Goal: Transaction & Acquisition: Book appointment/travel/reservation

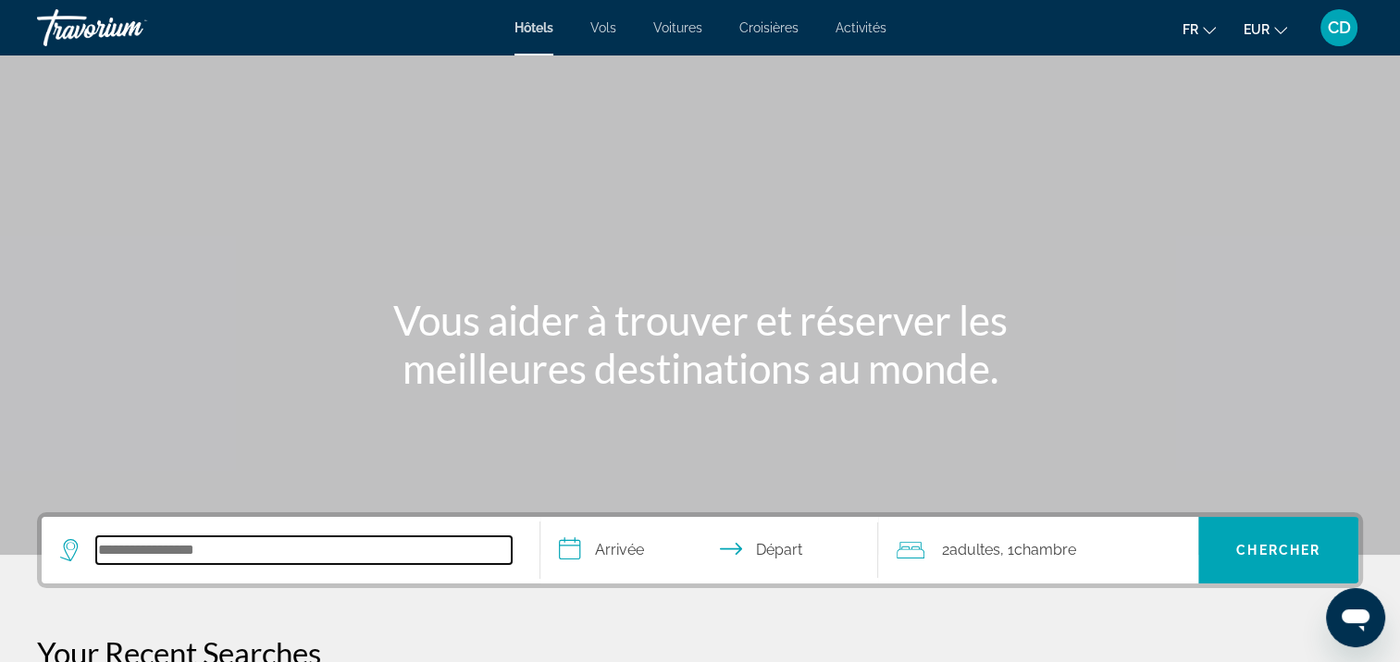
click at [418, 551] on input "Search hotel destination" at bounding box center [303, 551] width 415 height 28
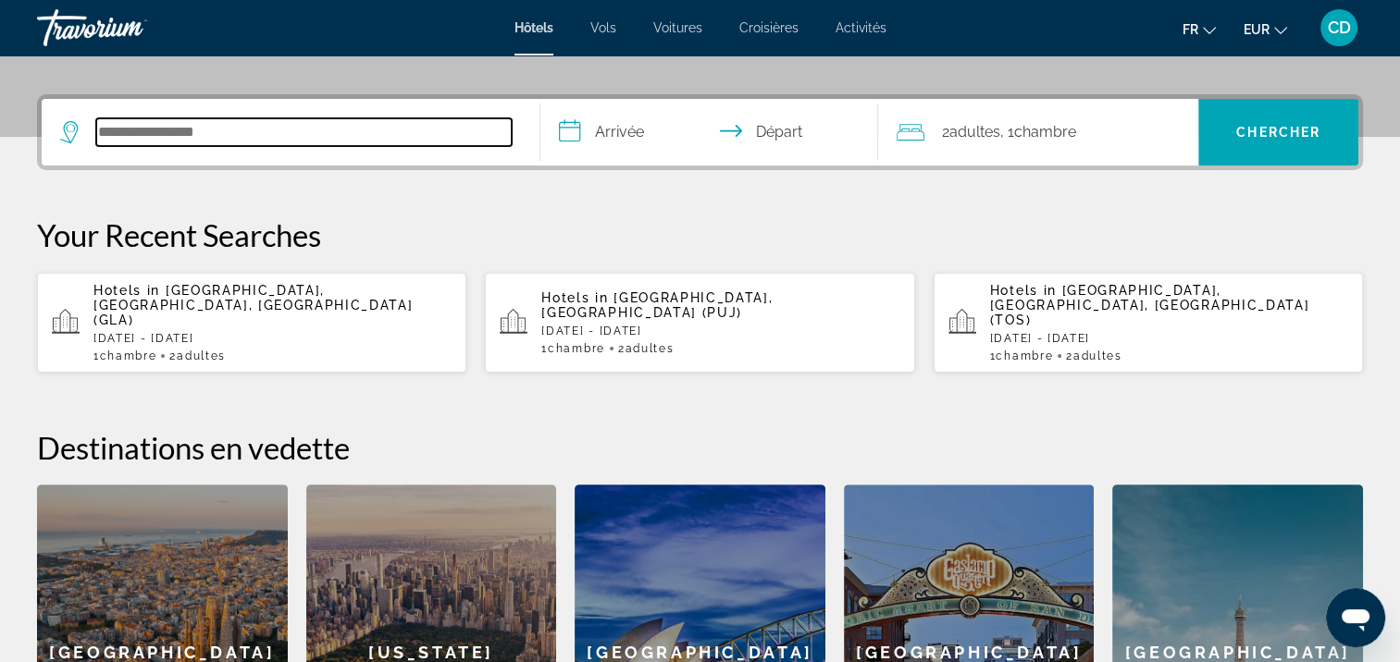
scroll to position [452, 0]
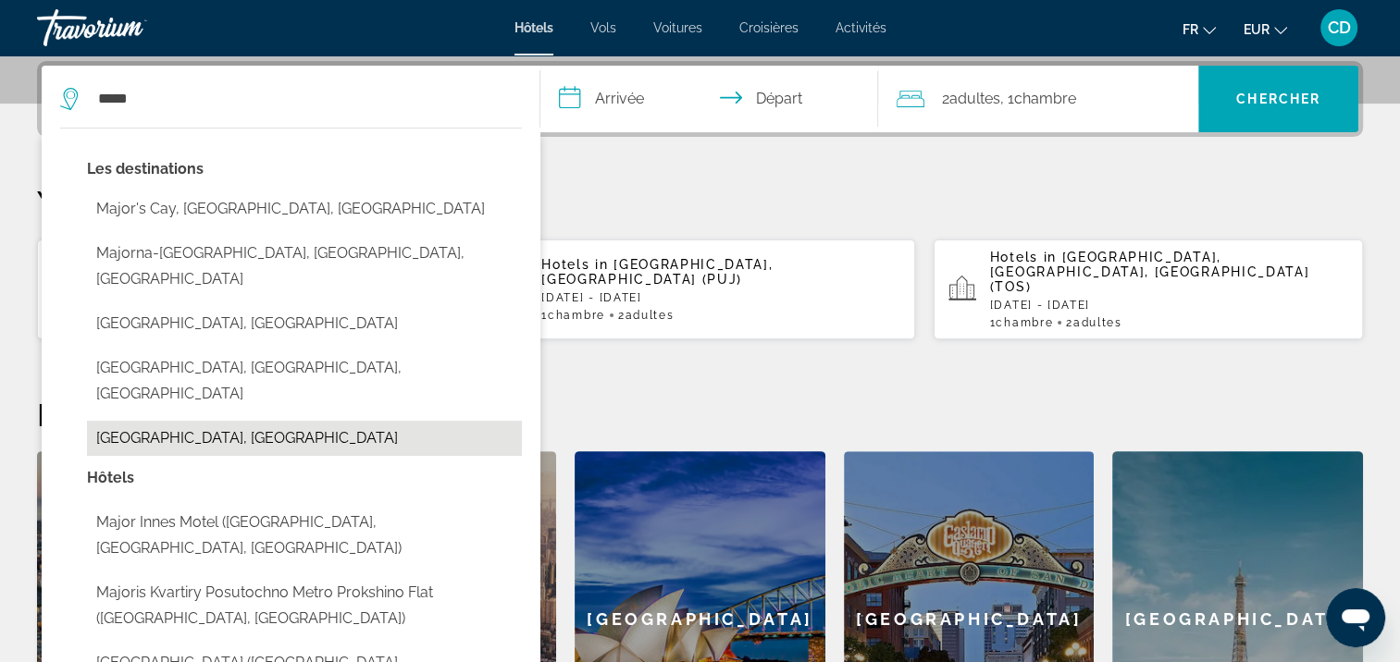
click at [158, 421] on button "[GEOGRAPHIC_DATA], [GEOGRAPHIC_DATA]" at bounding box center [304, 438] width 435 height 35
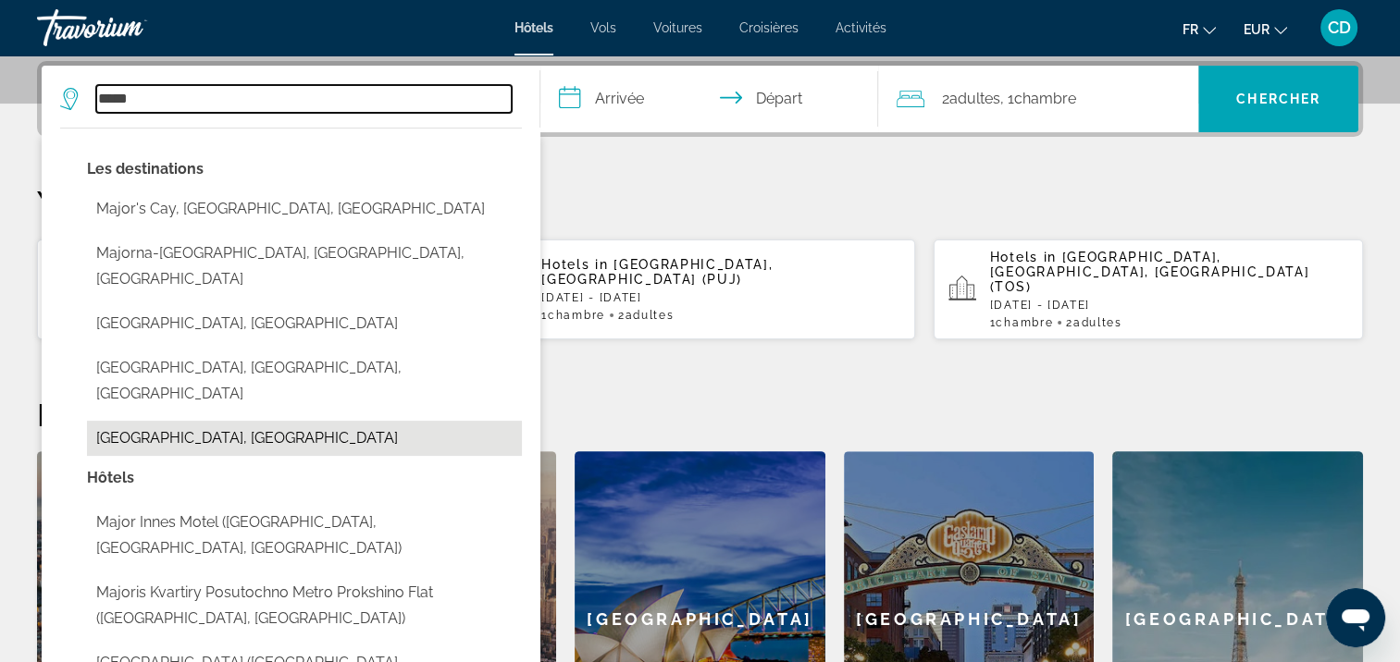
type input "**********"
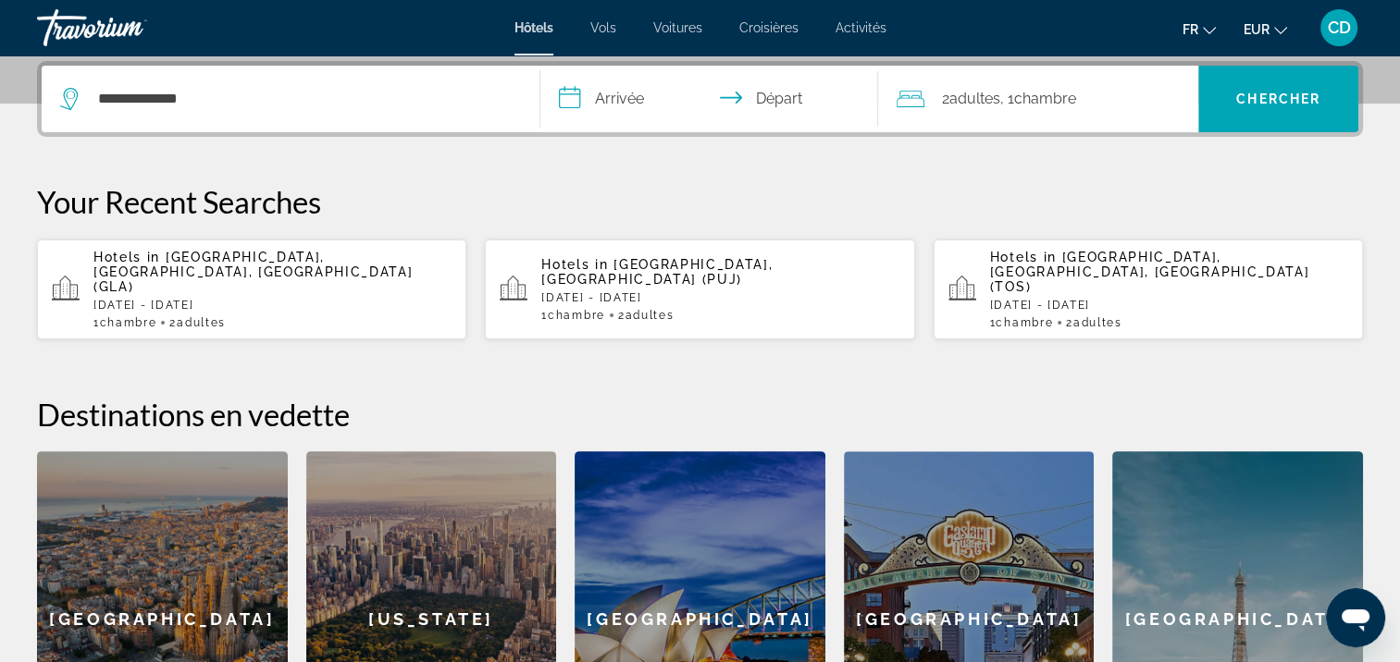
click at [621, 104] on input "**********" at bounding box center [713, 102] width 346 height 72
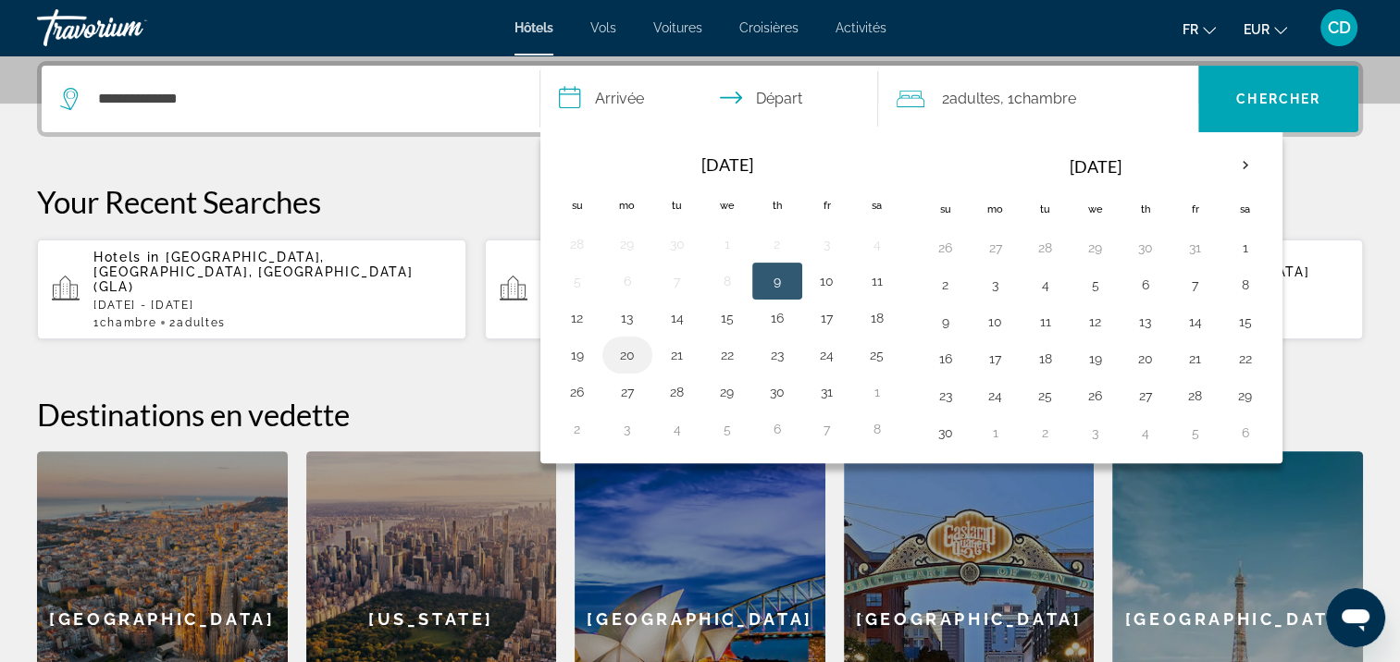
click at [626, 353] on button "20" at bounding box center [628, 355] width 30 height 26
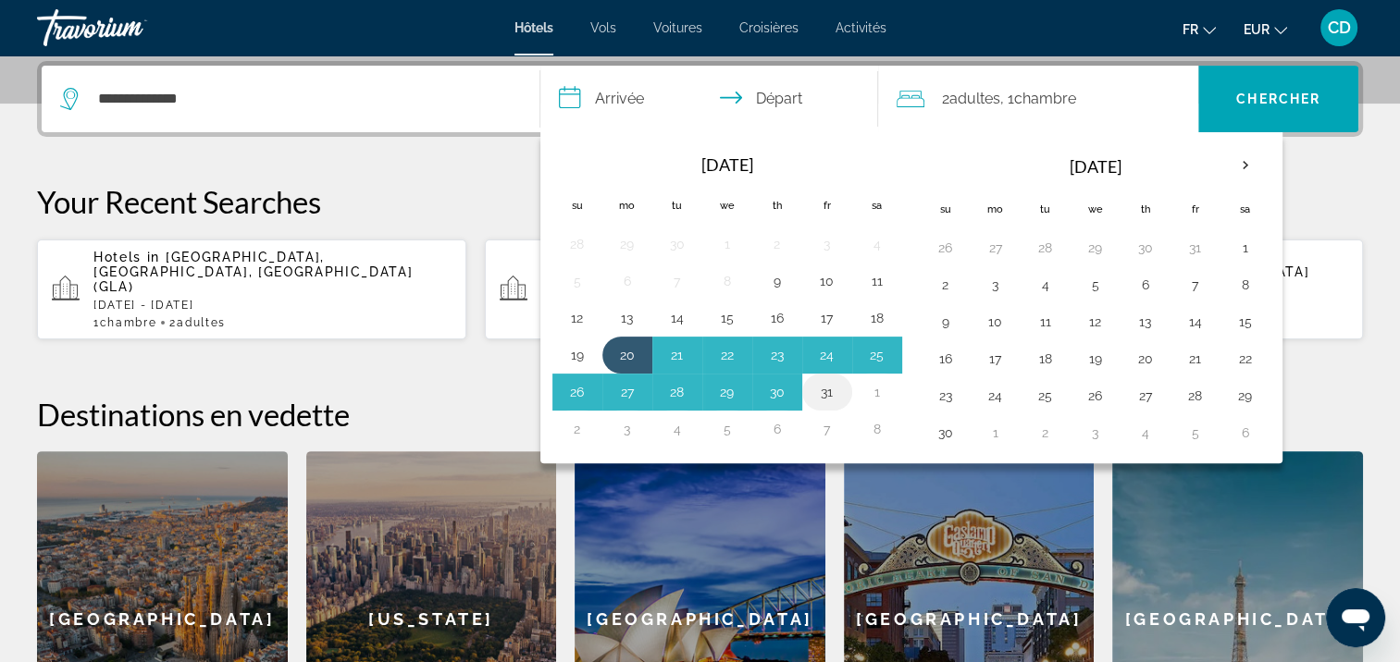
click at [826, 388] on button "31" at bounding box center [827, 392] width 30 height 26
type input "**********"
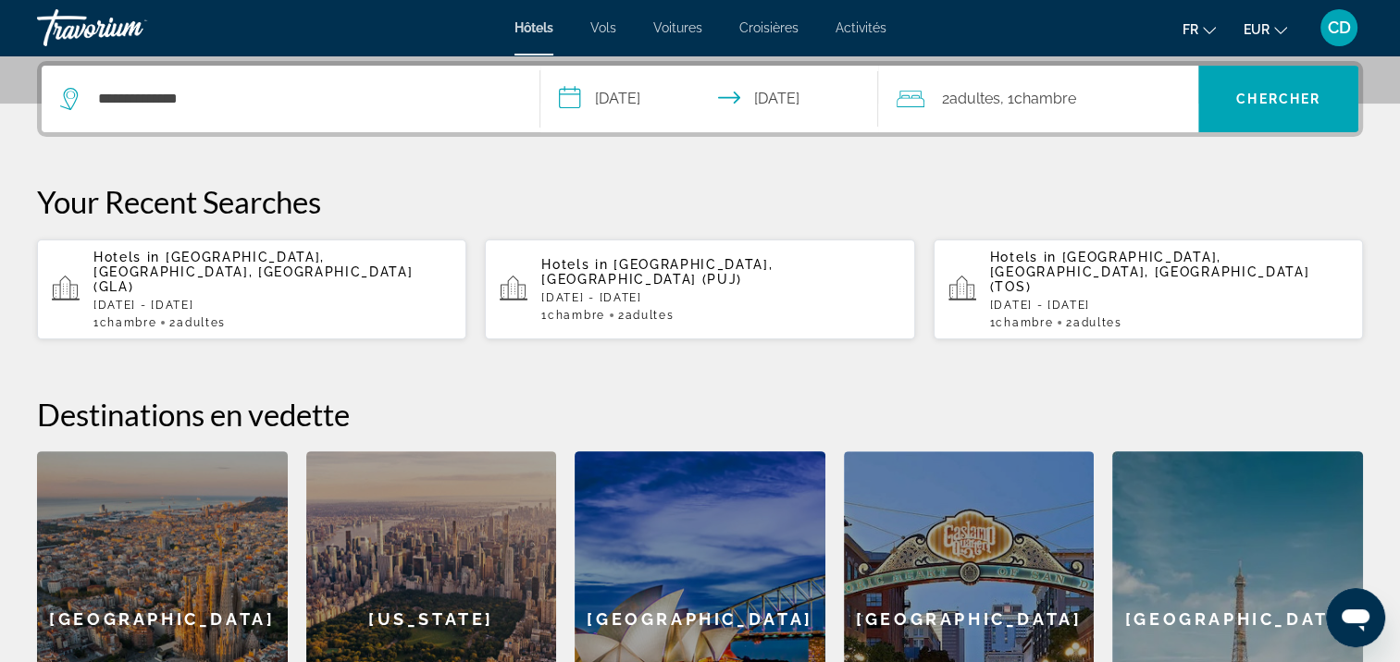
click at [1029, 96] on span "Chambre" at bounding box center [1044, 99] width 62 height 18
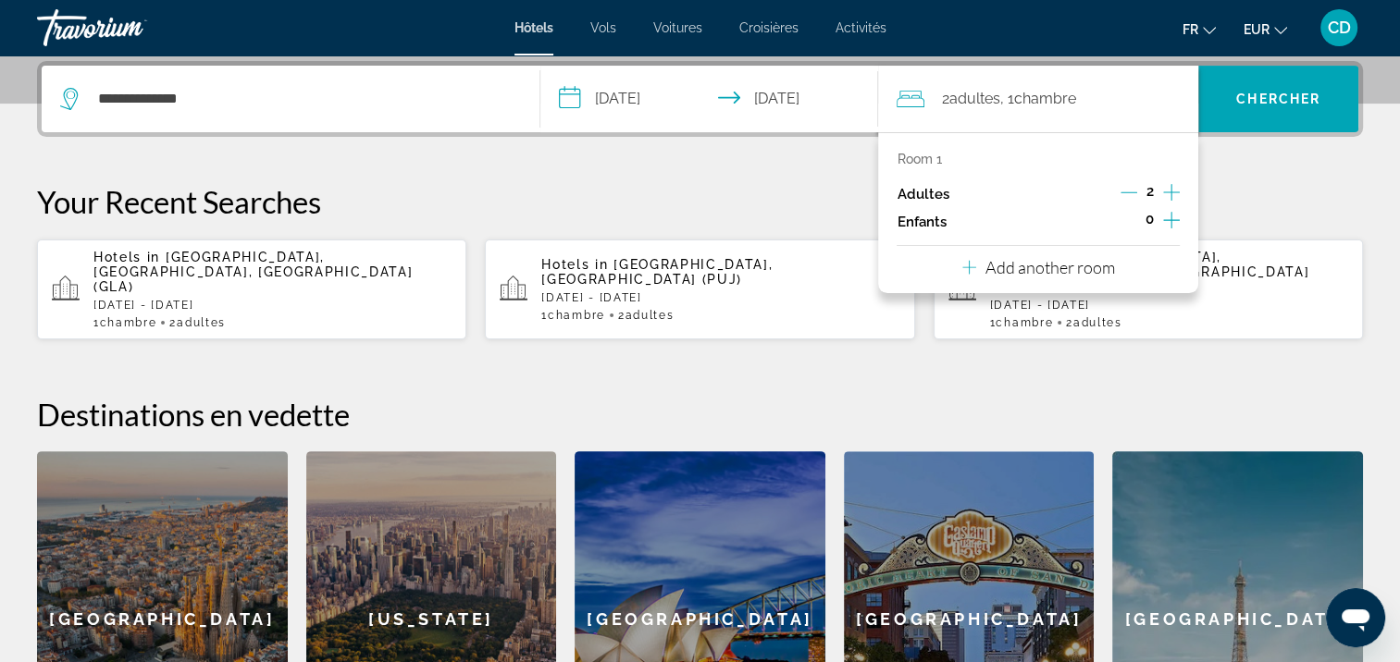
click at [1174, 218] on icon "Increment children" at bounding box center [1171, 220] width 17 height 22
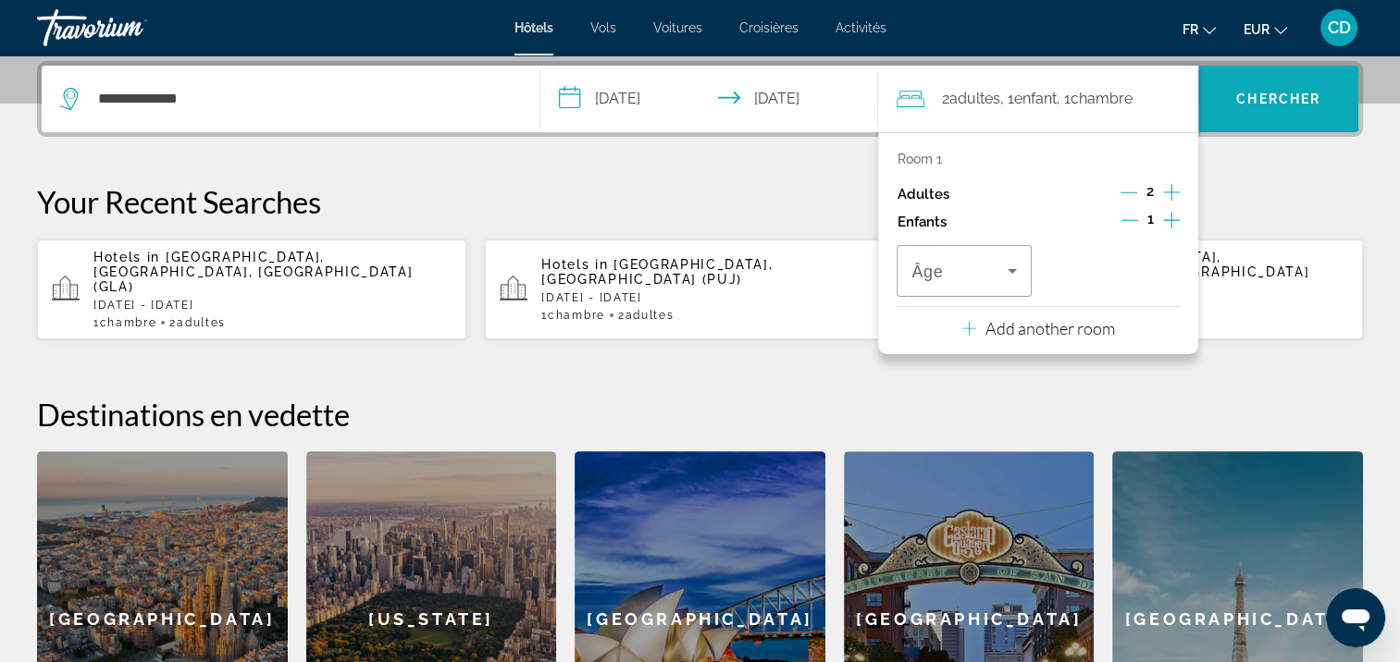
click at [1272, 94] on span "Chercher" at bounding box center [1278, 99] width 84 height 15
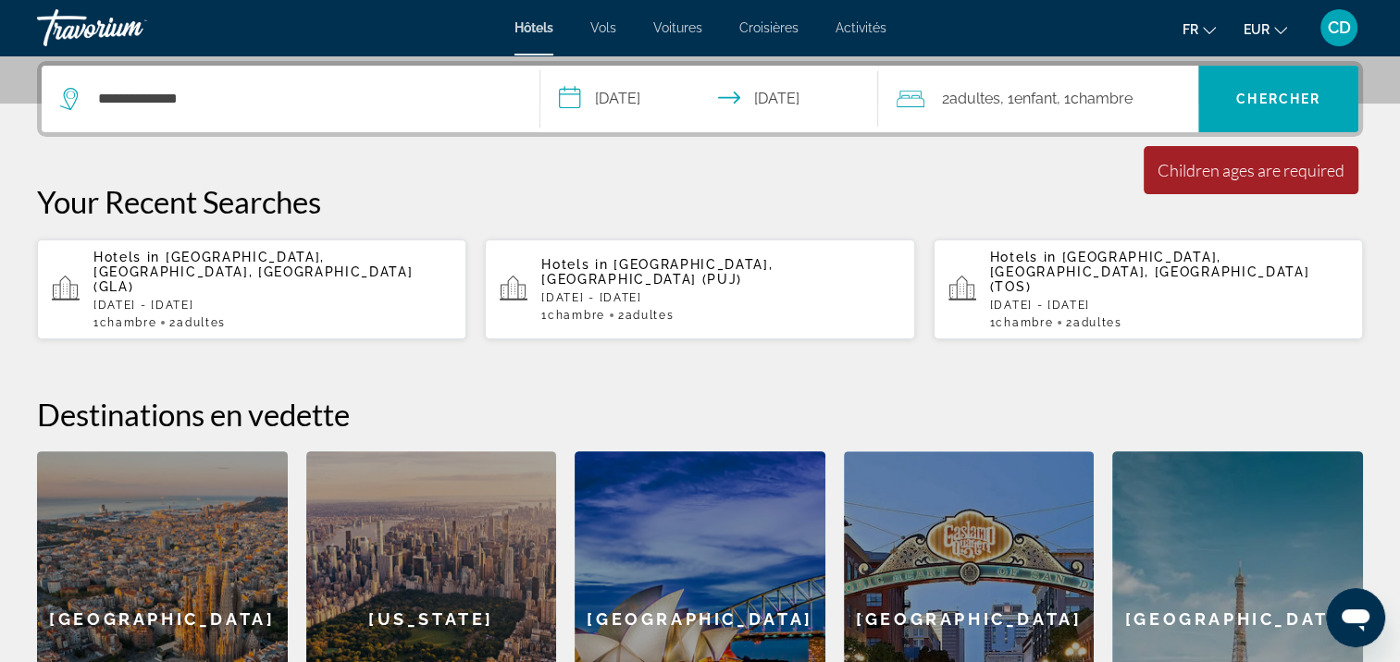
click at [1076, 93] on span ", 1 Chambre pièces" at bounding box center [1094, 99] width 76 height 26
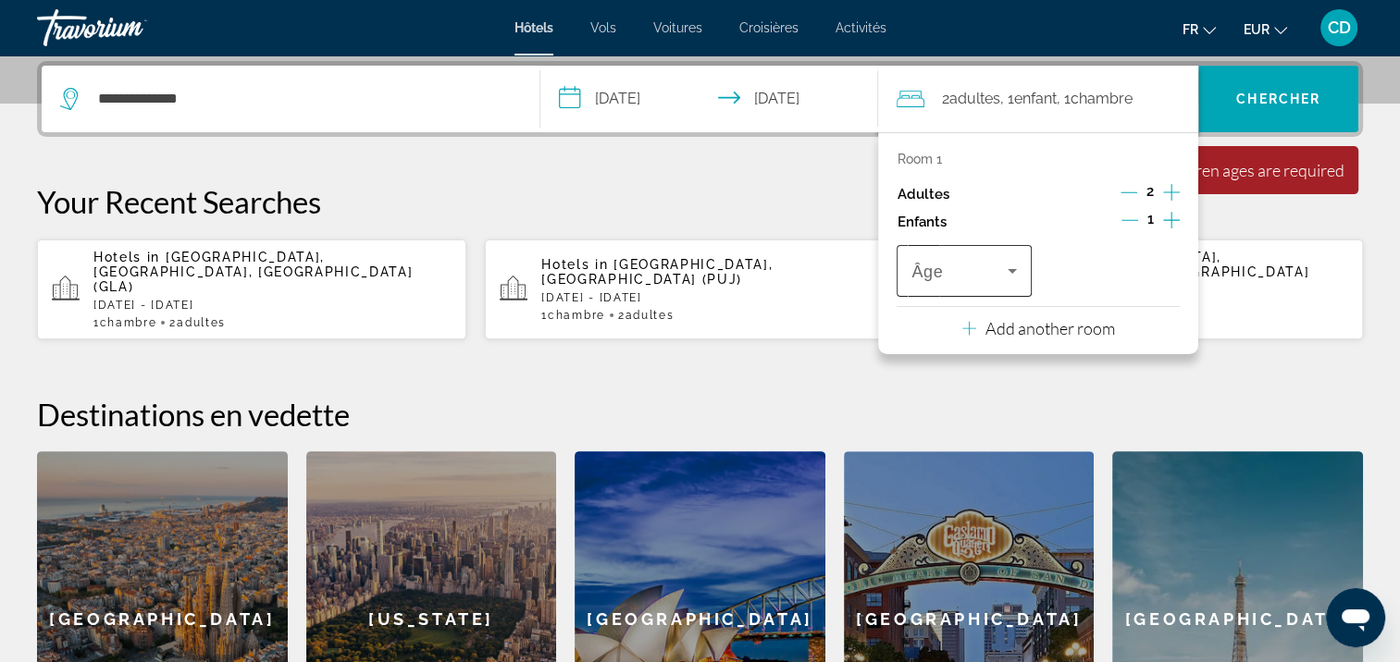
click at [1014, 268] on icon "Travelers: 2 adults, 1 child" at bounding box center [1012, 271] width 22 height 22
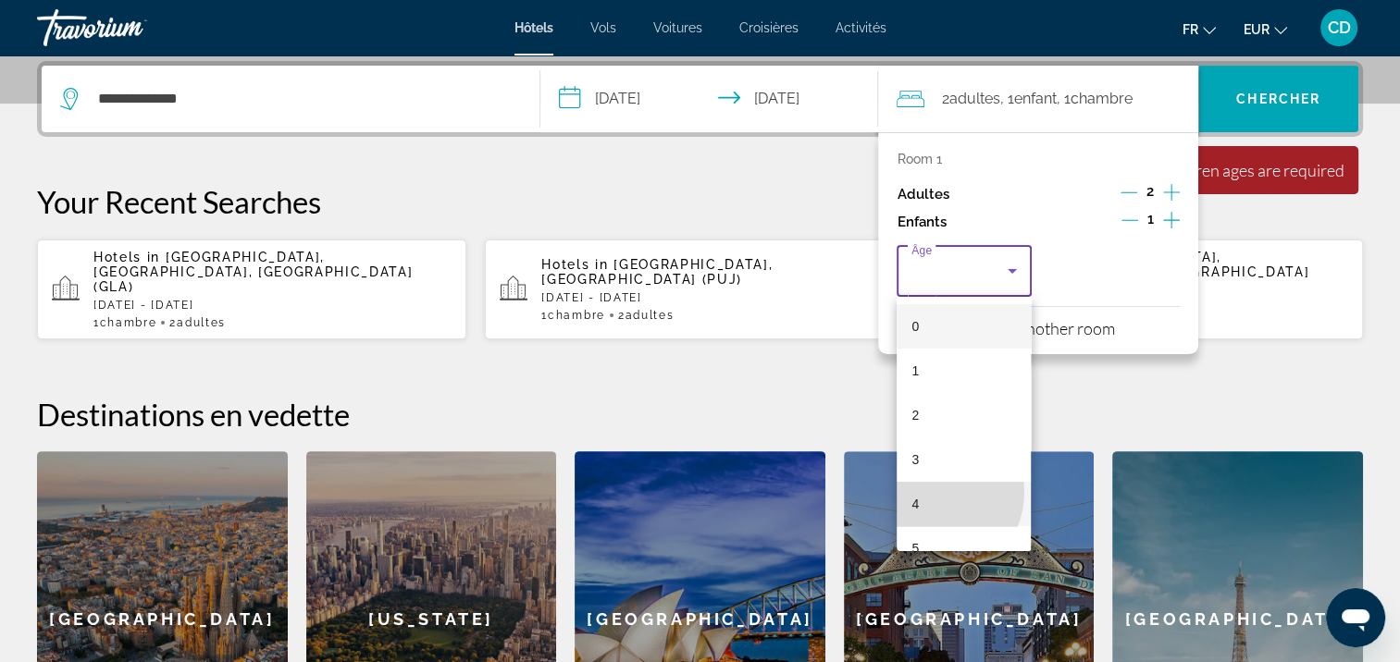
click at [933, 492] on mat-option "4" at bounding box center [964, 504] width 134 height 44
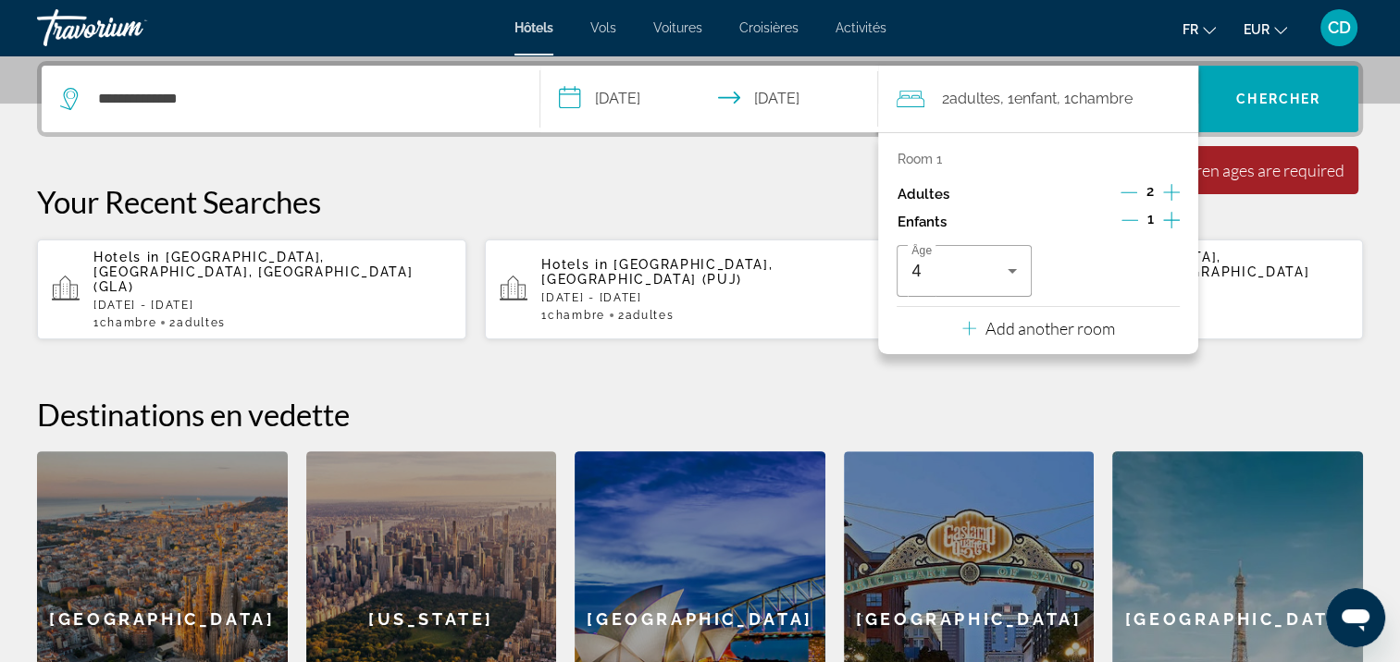
click at [1284, 174] on div "Children ages are required" at bounding box center [1251, 170] width 187 height 20
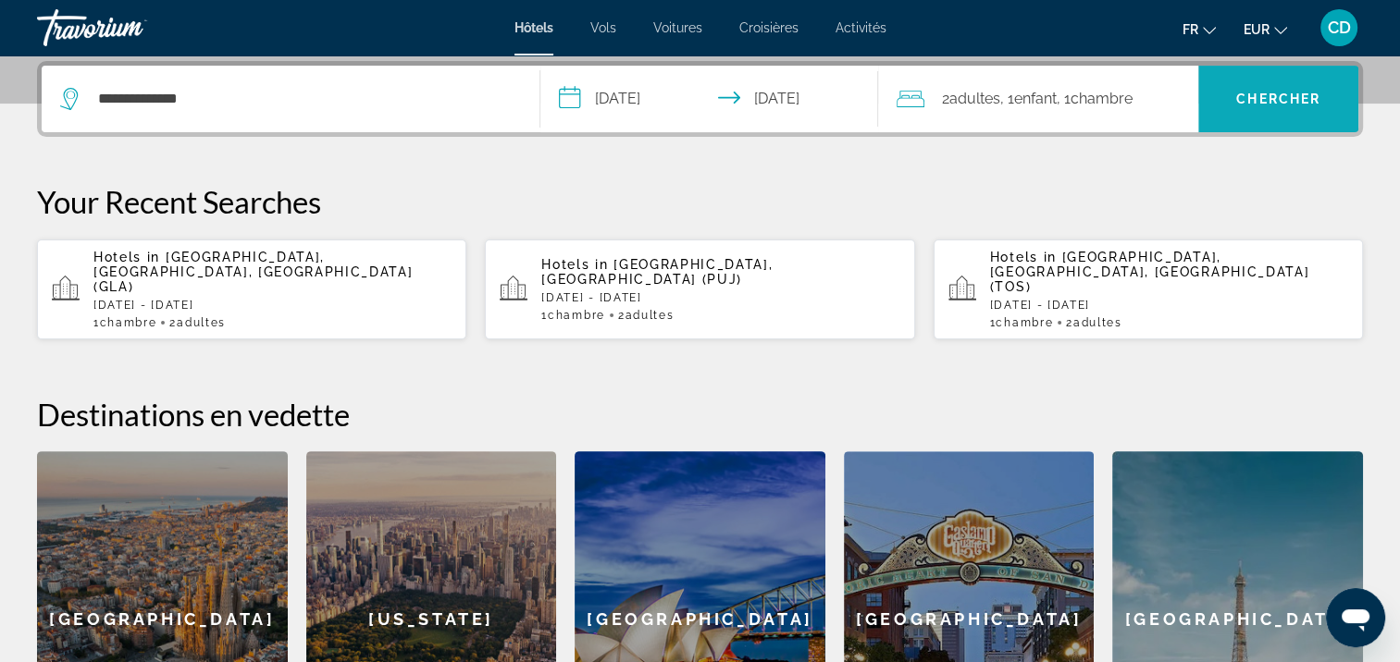
click at [1295, 96] on span "Chercher" at bounding box center [1278, 99] width 84 height 15
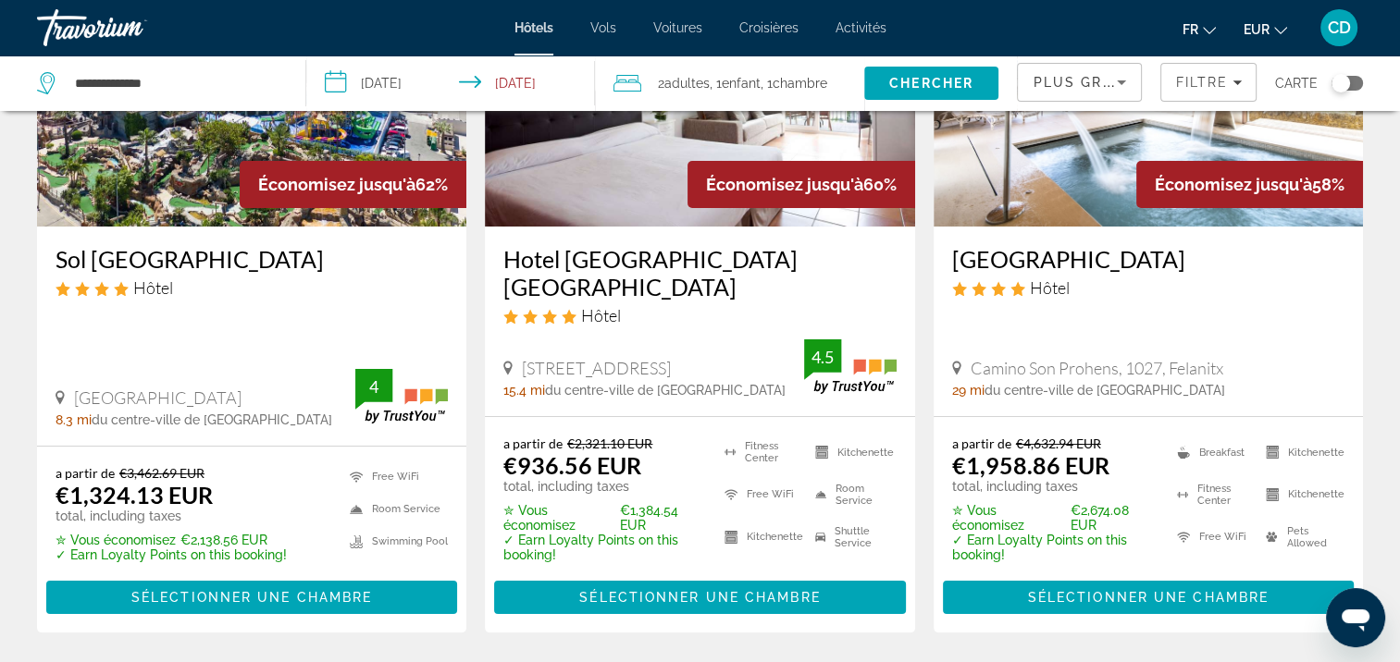
scroll to position [278, 0]
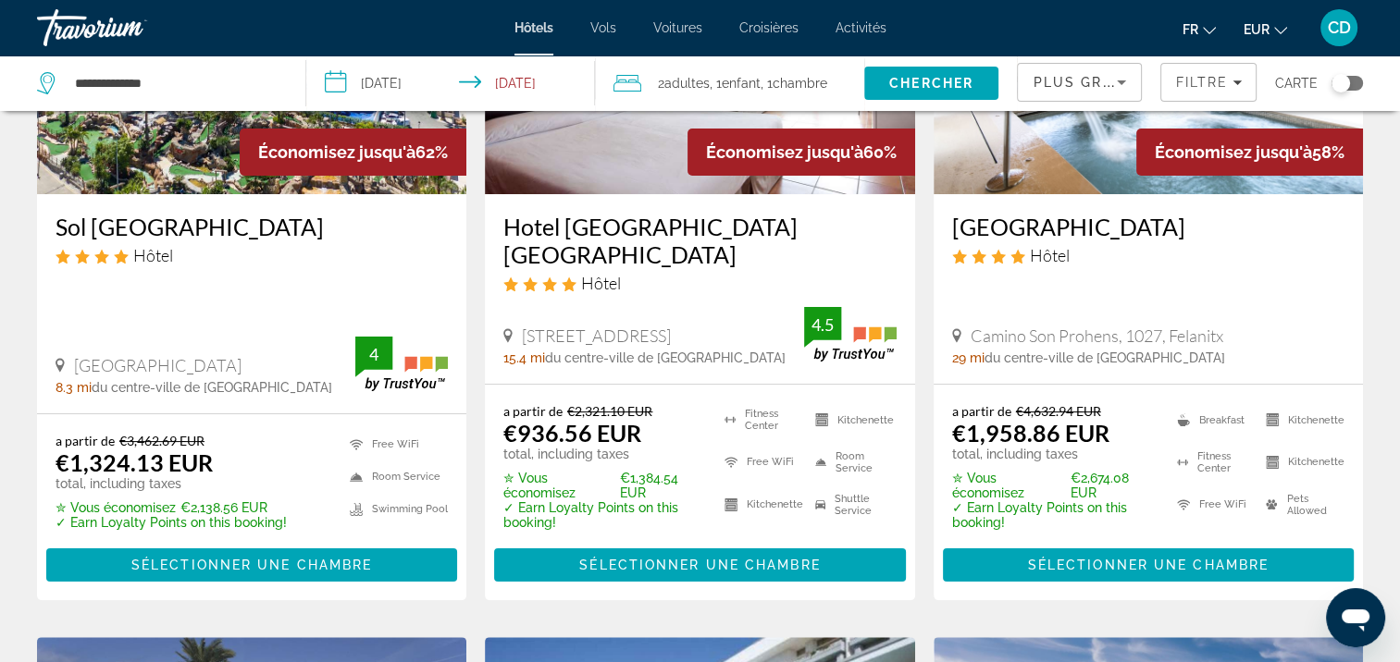
click at [1352, 80] on div "Toggle map" at bounding box center [1346, 83] width 31 height 15
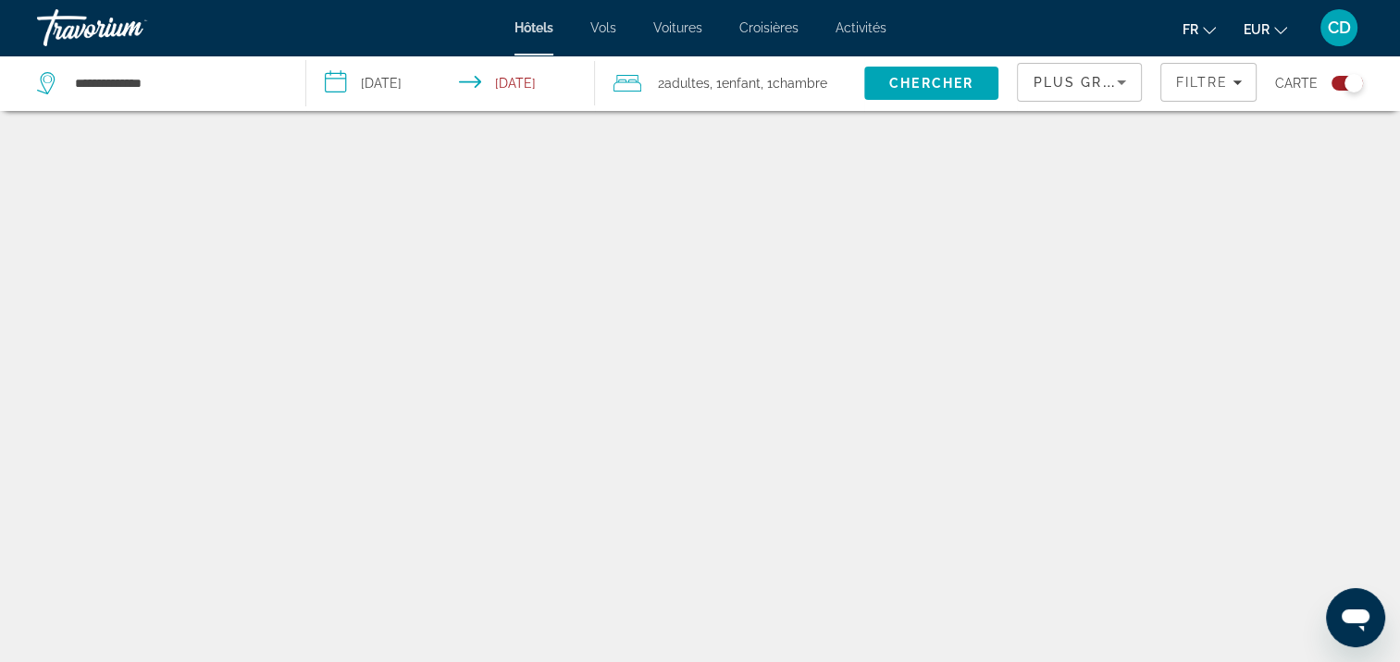
scroll to position [111, 0]
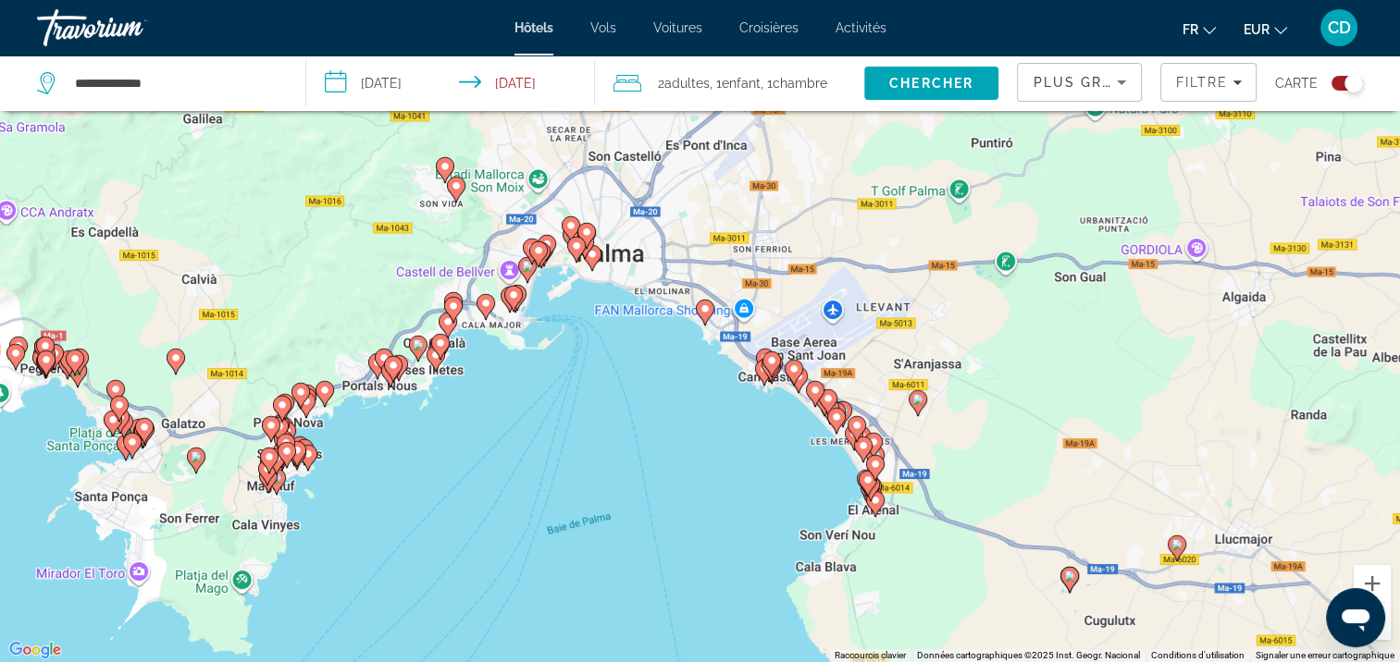
drag, startPoint x: 535, startPoint y: 410, endPoint x: 654, endPoint y: 273, distance: 181.7
click at [654, 273] on div "Pour activer le glissement avec le clavier, appuyez sur Alt+Entrée. Une fois ce…" at bounding box center [700, 331] width 1400 height 662
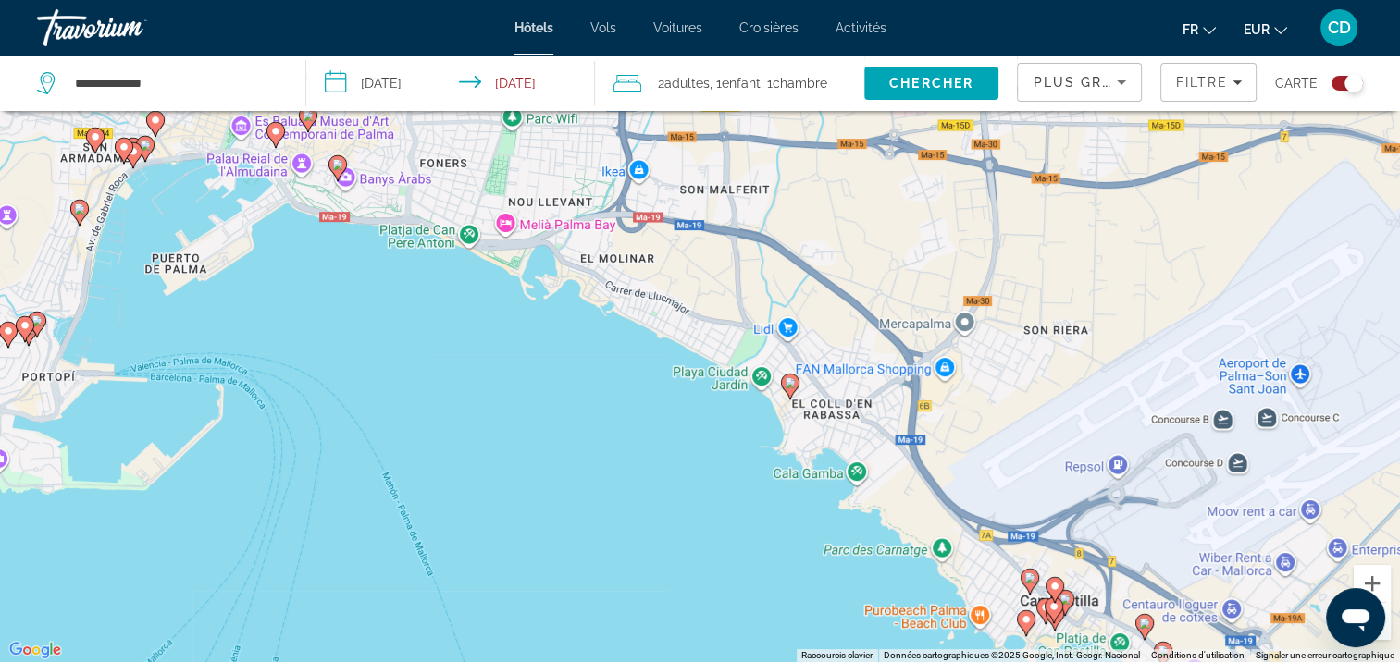
drag, startPoint x: 560, startPoint y: 247, endPoint x: 298, endPoint y: 281, distance: 264.1
click at [298, 281] on div "Pour activer le glissement avec le clavier, appuyez sur Alt+Entrée. Une fois ce…" at bounding box center [700, 331] width 1400 height 662
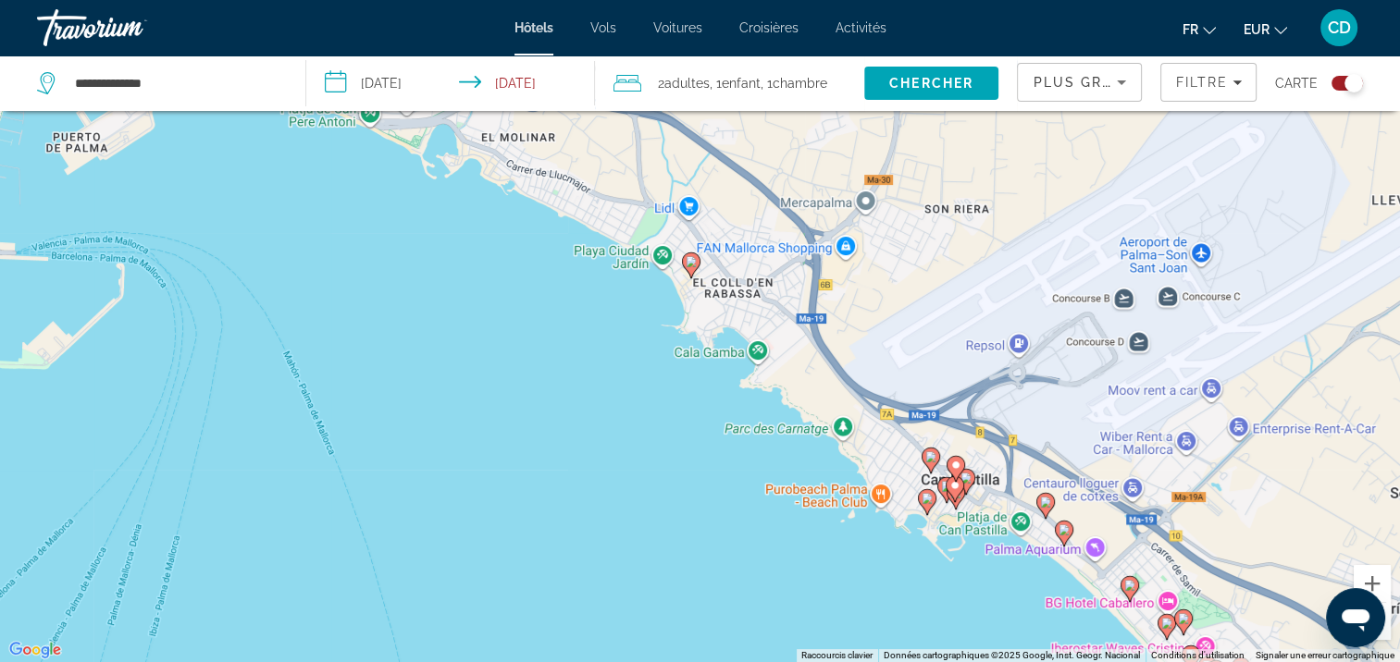
drag, startPoint x: 576, startPoint y: 394, endPoint x: 474, endPoint y: 271, distance: 160.3
click at [474, 271] on div "Pour activer le glissement avec le clavier, appuyez sur Alt+Entrée. Une fois ce…" at bounding box center [700, 331] width 1400 height 662
click at [691, 266] on image "Main content" at bounding box center [691, 261] width 11 height 11
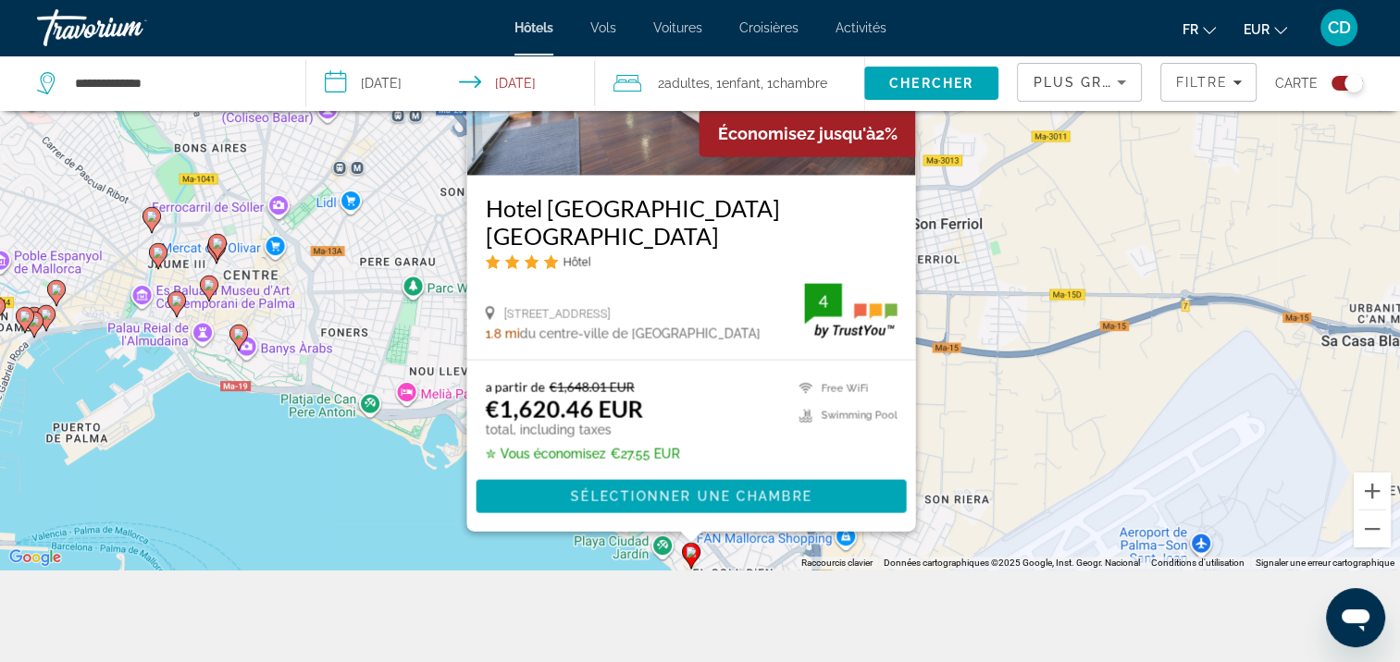
scroll to position [222, 0]
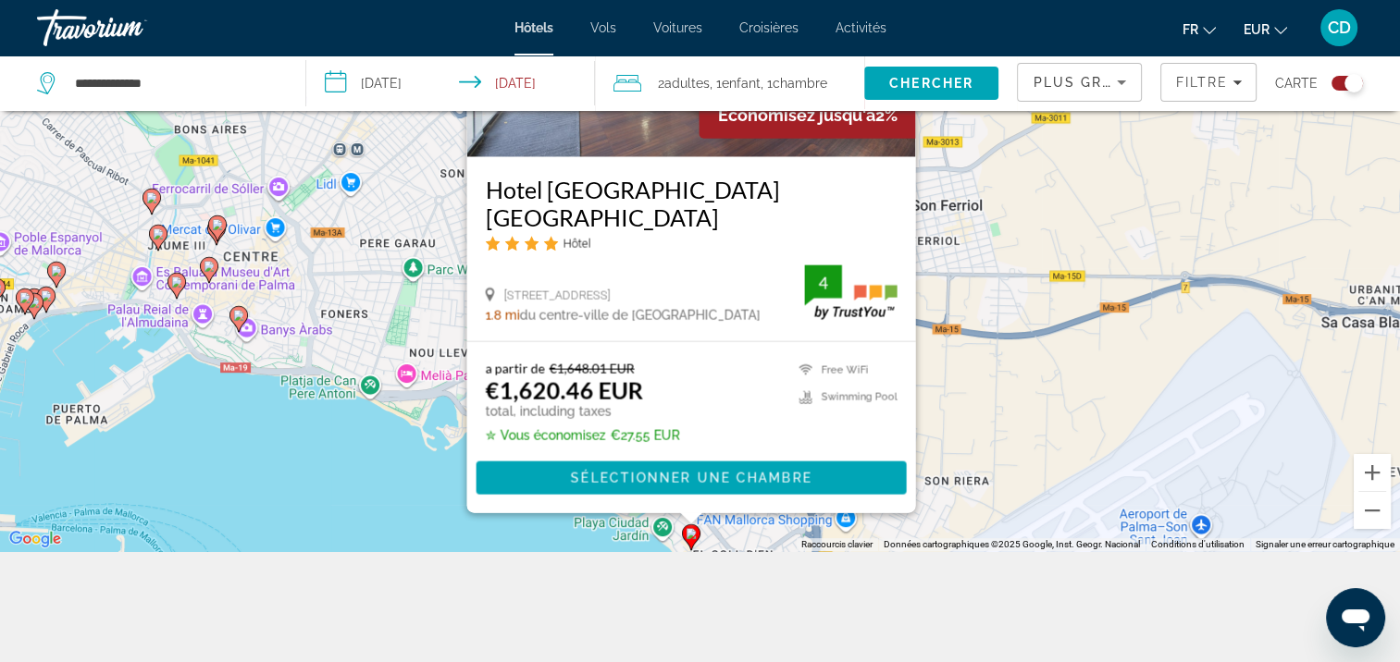
click at [383, 468] on div "Pour activer le glissement avec le clavier, appuyez sur Alt+Entrée. Une fois ce…" at bounding box center [700, 220] width 1400 height 662
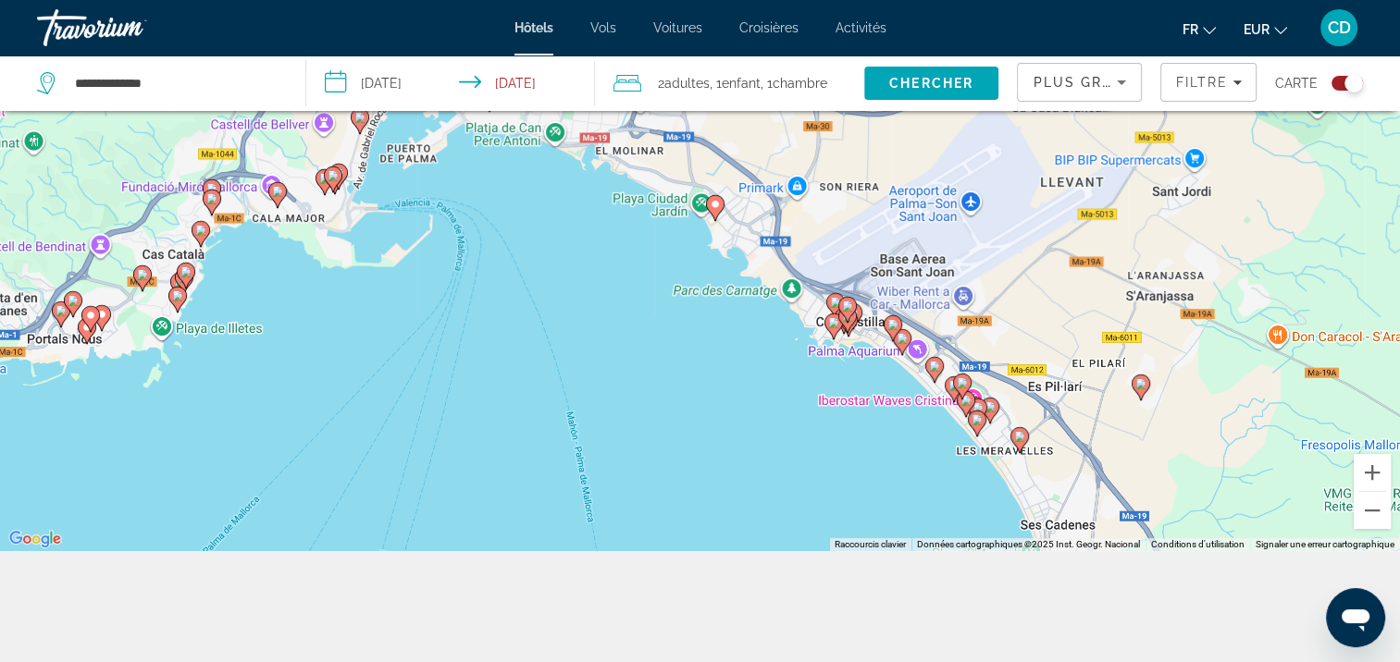
drag, startPoint x: 441, startPoint y: 467, endPoint x: 596, endPoint y: 177, distance: 329.1
click at [596, 177] on div "Pour activer le glissement avec le clavier, appuyez sur Alt+Entrée. Une fois ce…" at bounding box center [700, 220] width 1400 height 662
click at [833, 323] on image "Main content" at bounding box center [833, 322] width 11 height 11
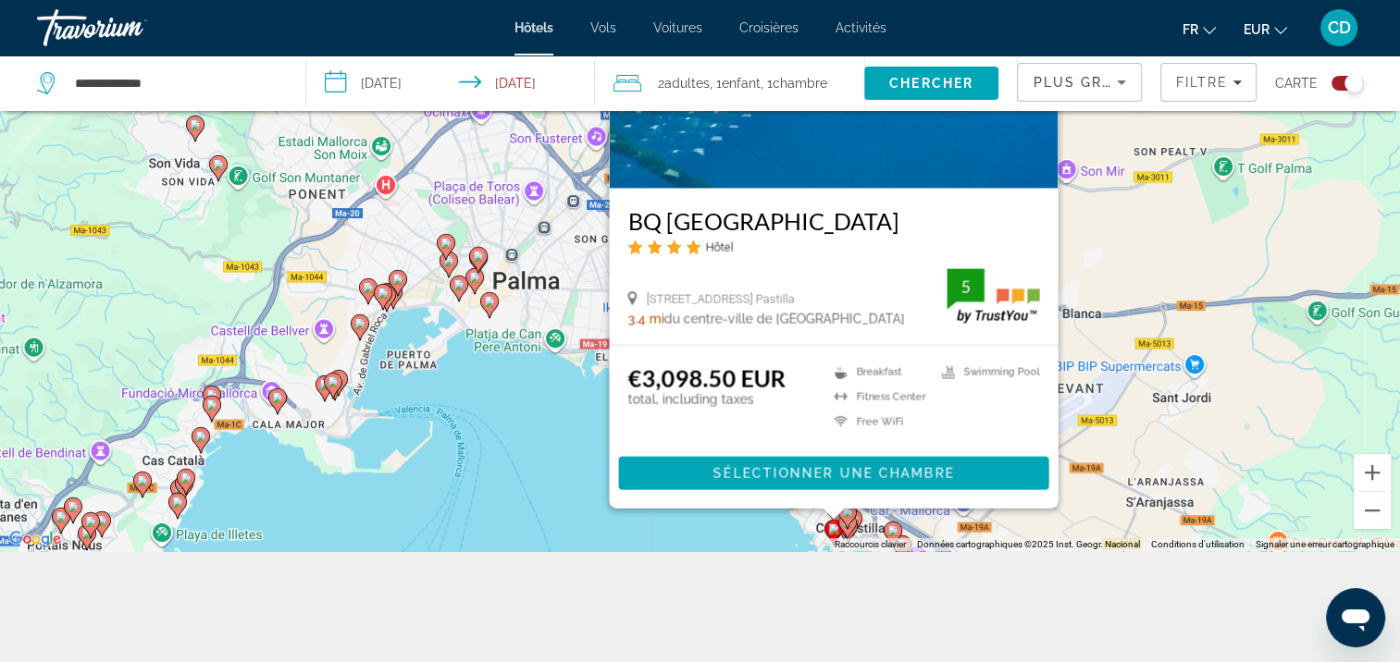
click at [544, 400] on div "Pour activer le glissement avec le clavier, appuyez sur Alt+Entrée. Une fois ce…" at bounding box center [700, 220] width 1400 height 662
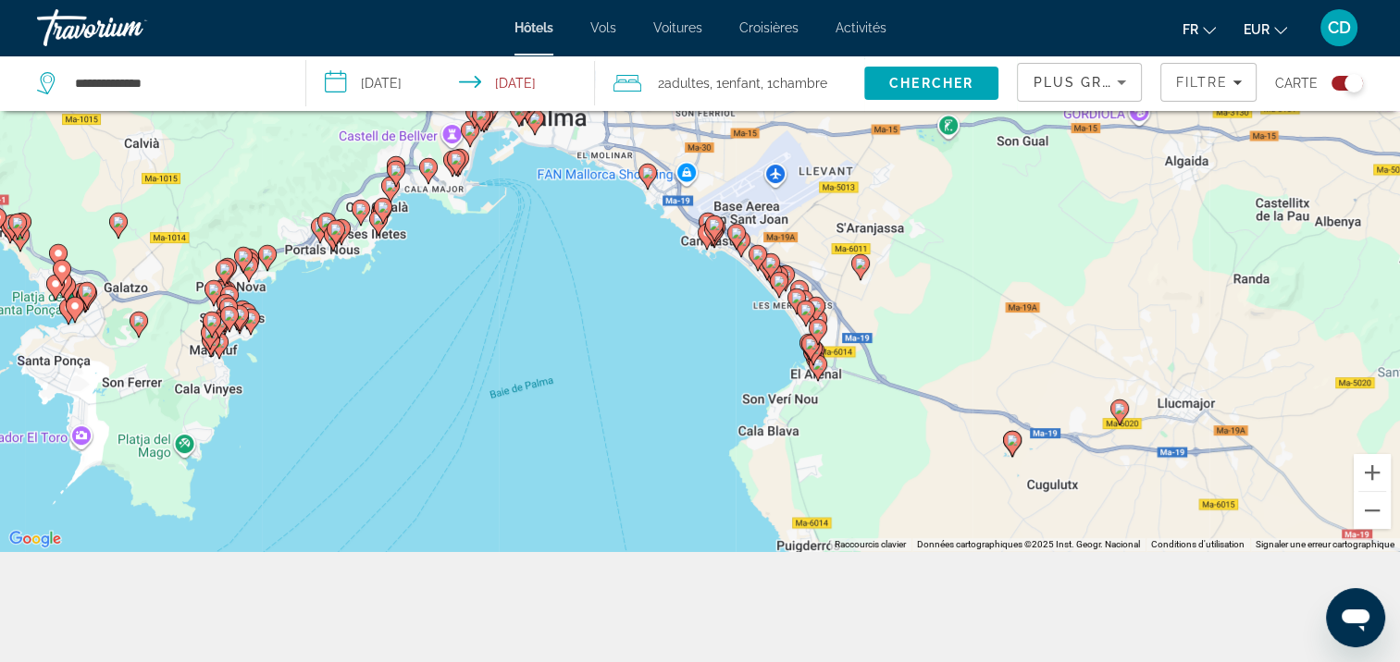
drag, startPoint x: 622, startPoint y: 304, endPoint x: 604, endPoint y: 176, distance: 129.8
click at [604, 176] on div "Pour activer le glissement avec le clavier, appuyez sur Alt+Entrée. Une fois ce…" at bounding box center [700, 220] width 1400 height 662
click at [806, 347] on image "Main content" at bounding box center [810, 344] width 11 height 11
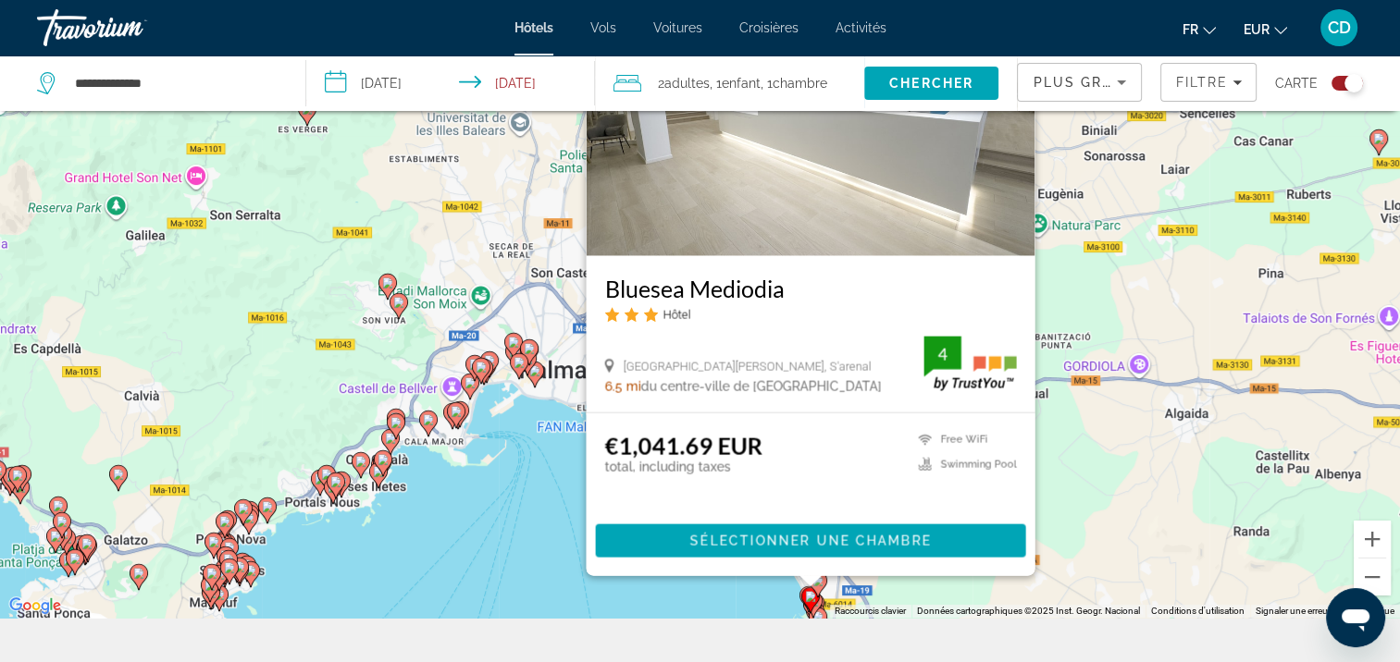
scroll to position [185, 0]
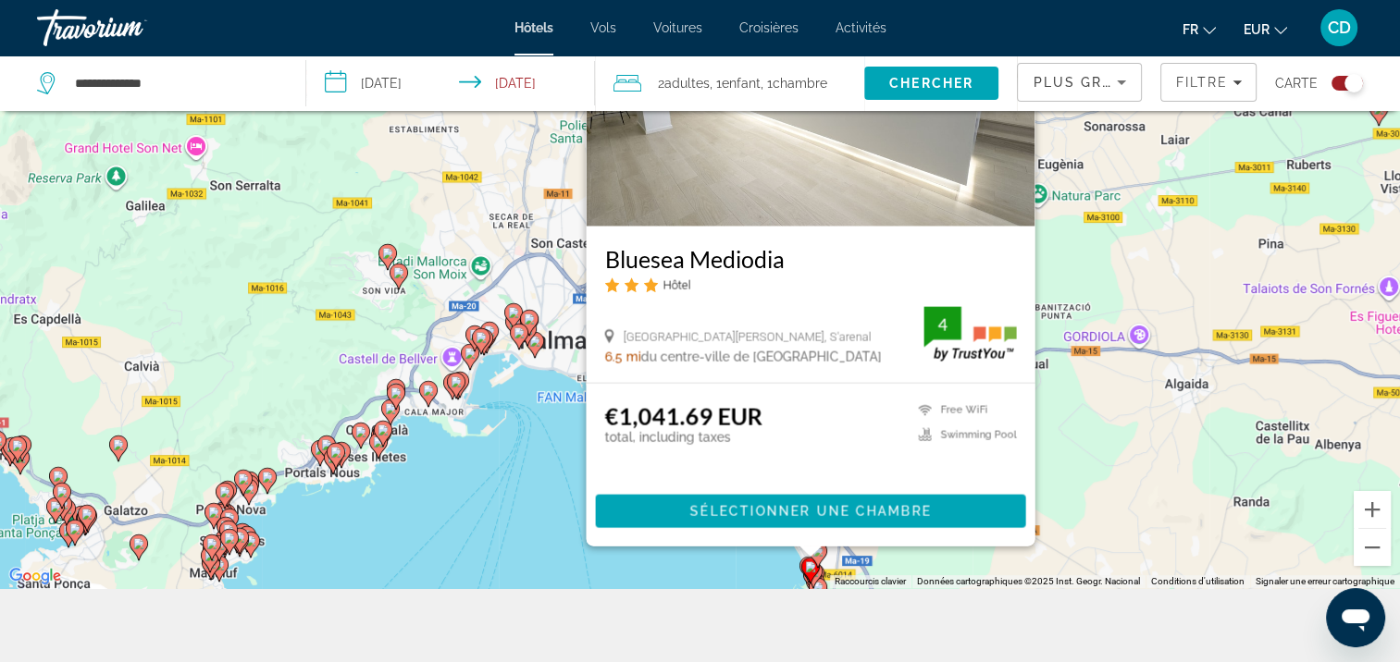
click at [566, 440] on div "Pour activer le glissement avec le clavier, appuyez sur Alt+Entrée. Une fois ce…" at bounding box center [700, 257] width 1400 height 662
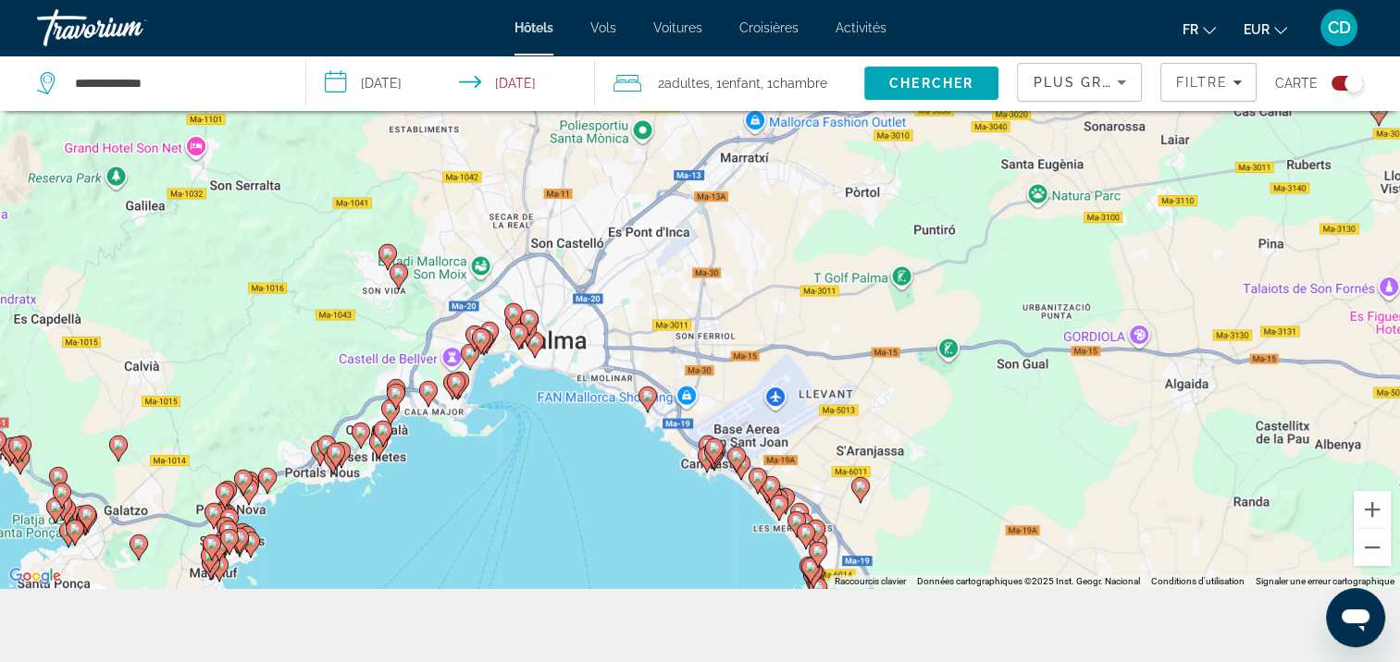
click at [1345, 85] on div "Toggle map" at bounding box center [1353, 83] width 19 height 19
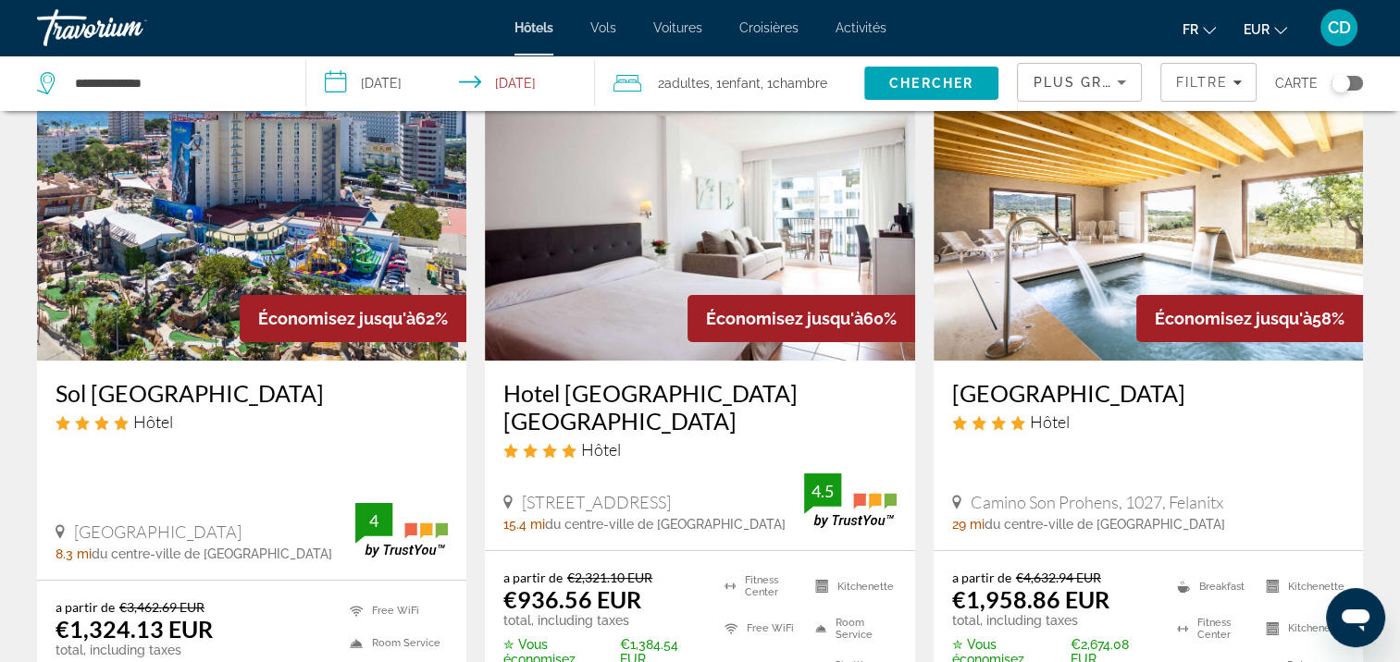
scroll to position [204, 0]
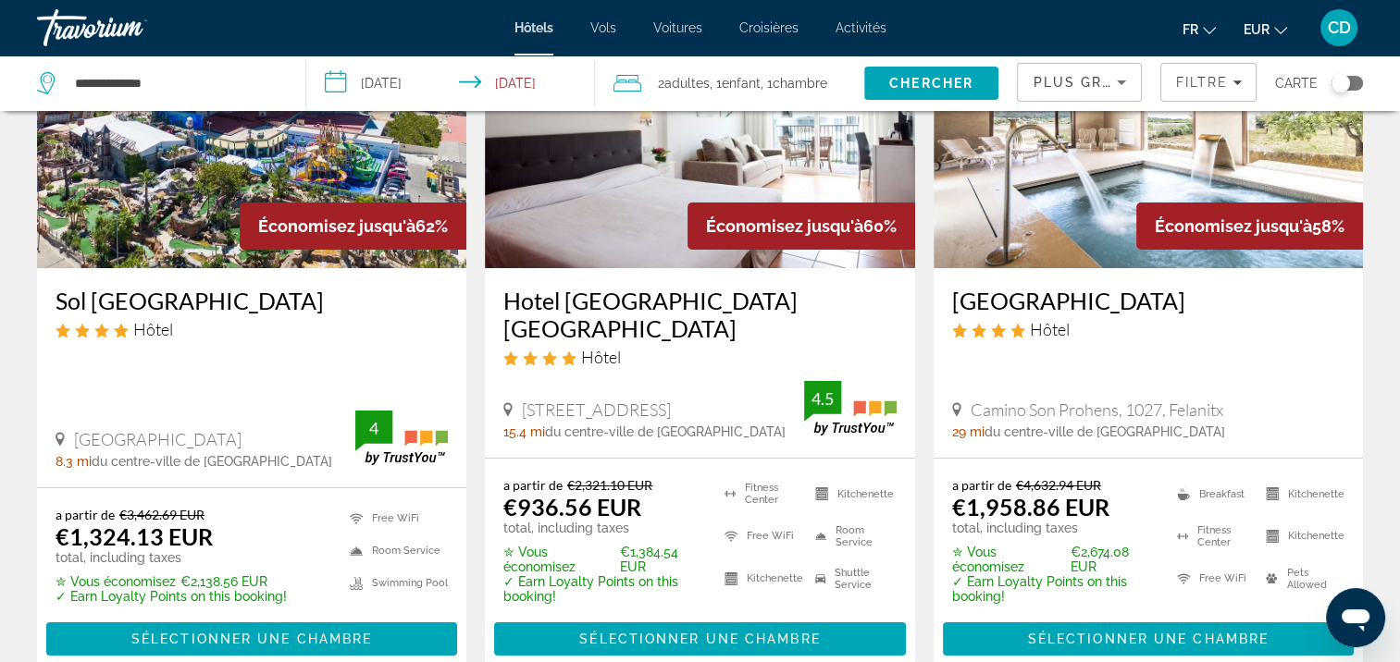
click at [615, 222] on img "Main content" at bounding box center [699, 120] width 429 height 296
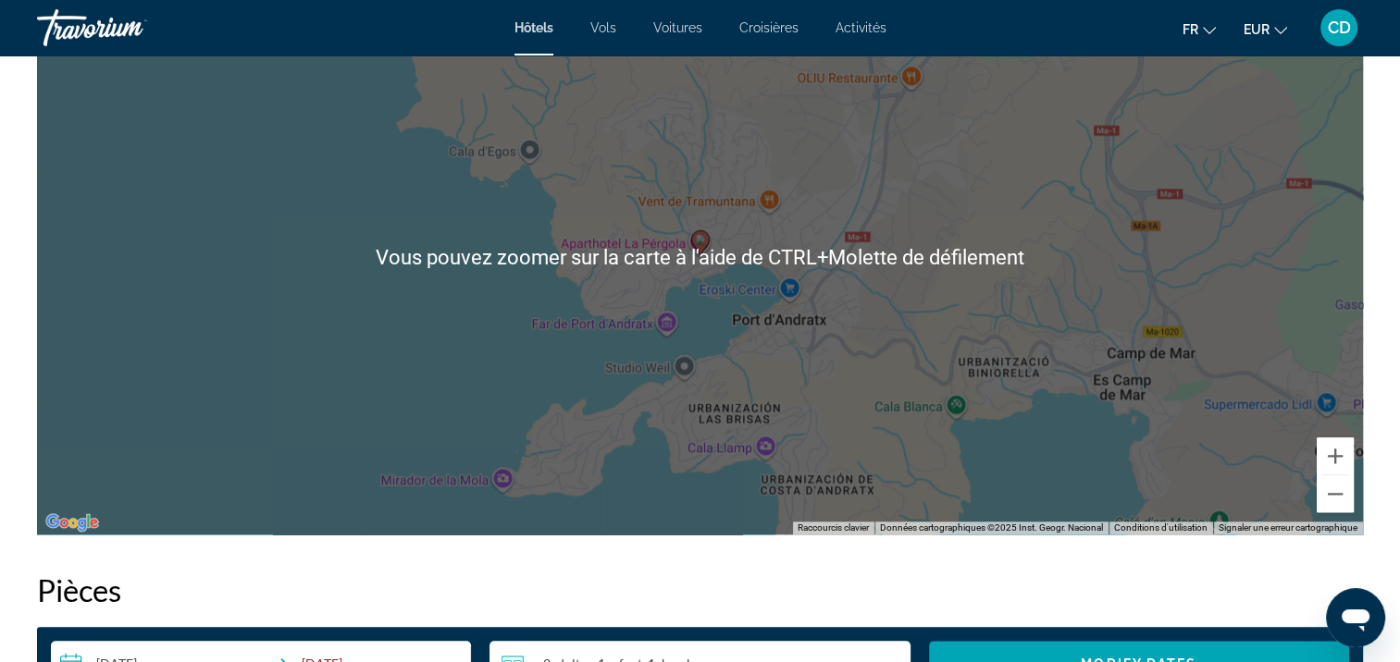
scroll to position [1851, 0]
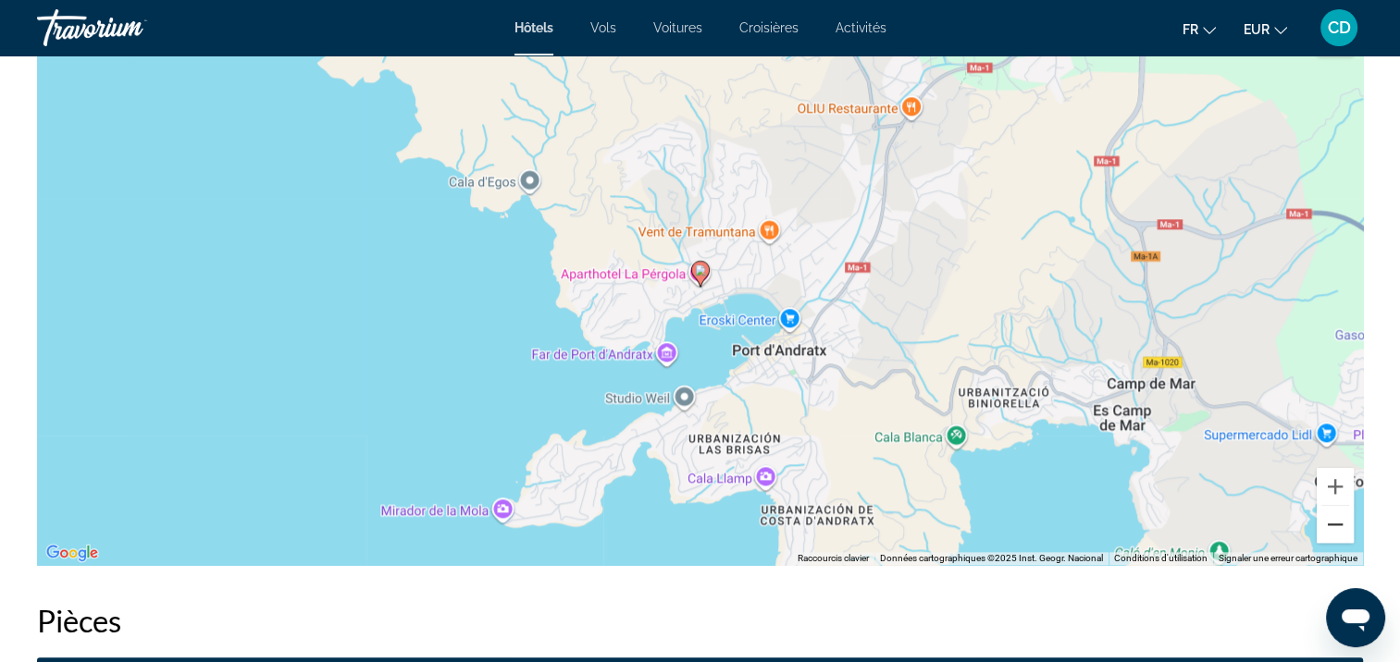
click at [1336, 527] on button "Zoom arrière" at bounding box center [1335, 524] width 37 height 37
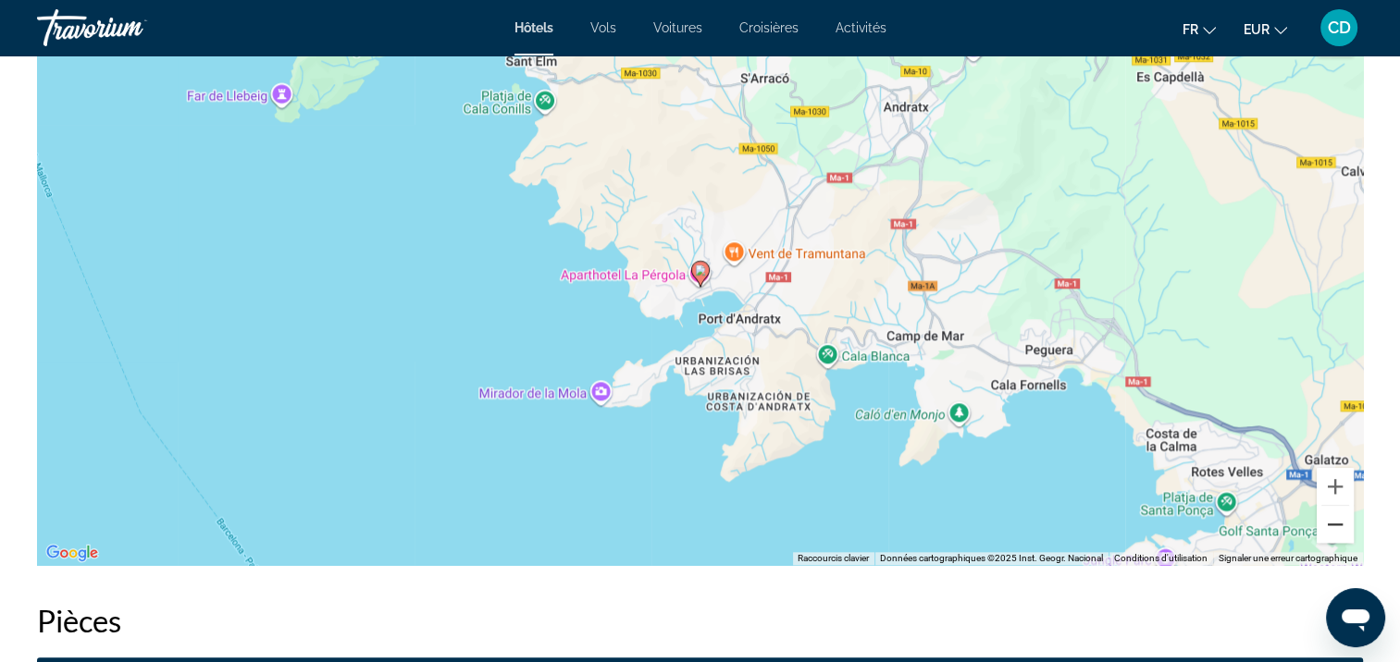
click at [1336, 527] on button "Zoom arrière" at bounding box center [1335, 524] width 37 height 37
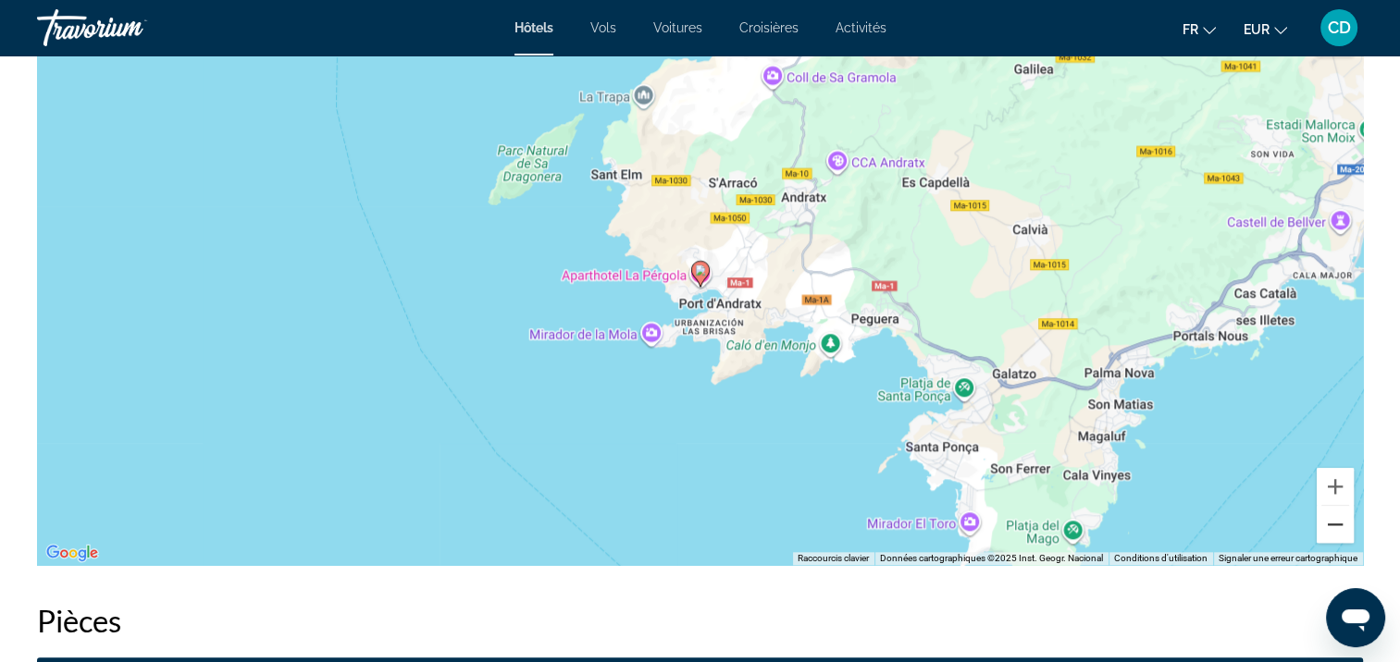
click at [1336, 527] on button "Zoom arrière" at bounding box center [1335, 524] width 37 height 37
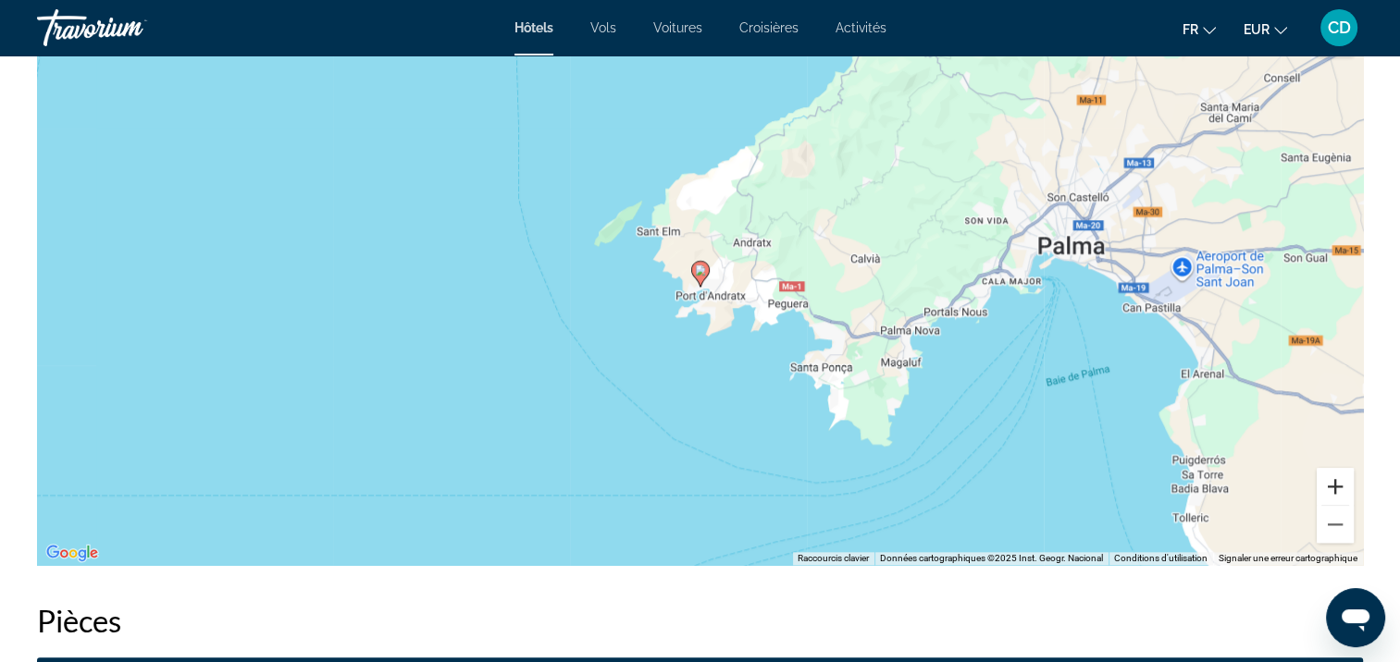
click at [1342, 486] on button "Zoom avant" at bounding box center [1335, 486] width 37 height 37
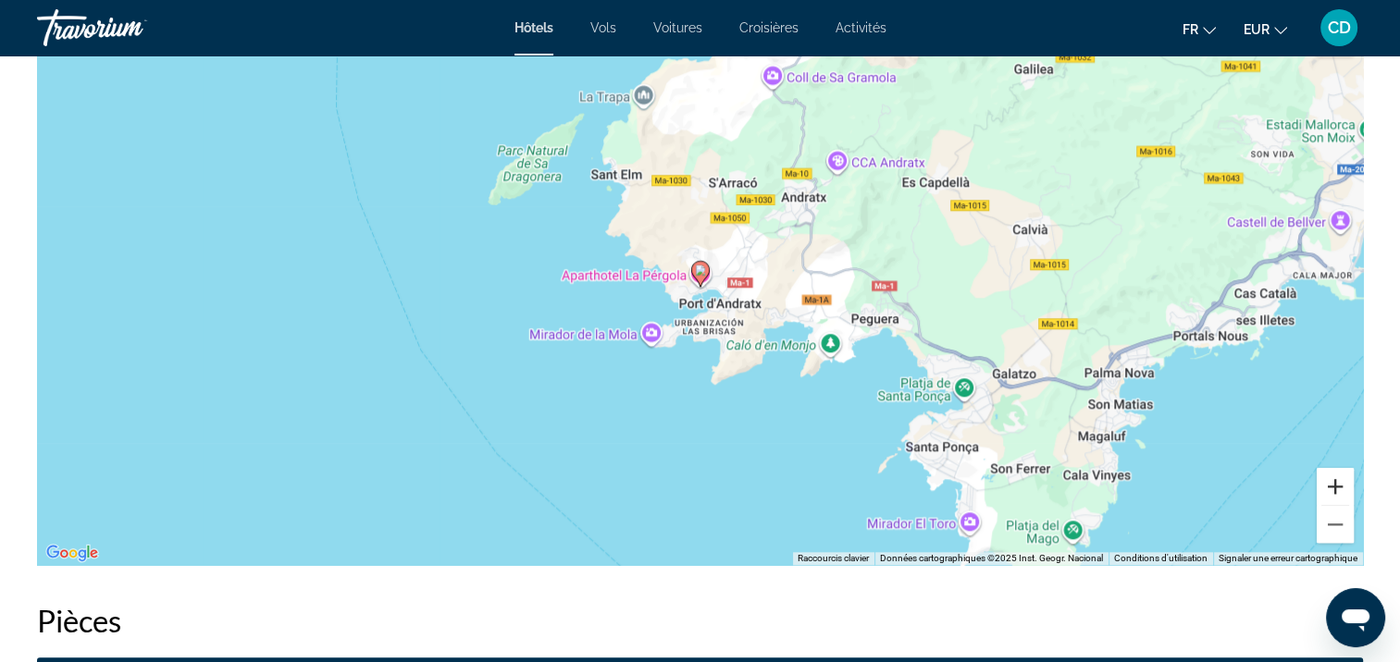
click at [1342, 486] on button "Zoom avant" at bounding box center [1335, 486] width 37 height 37
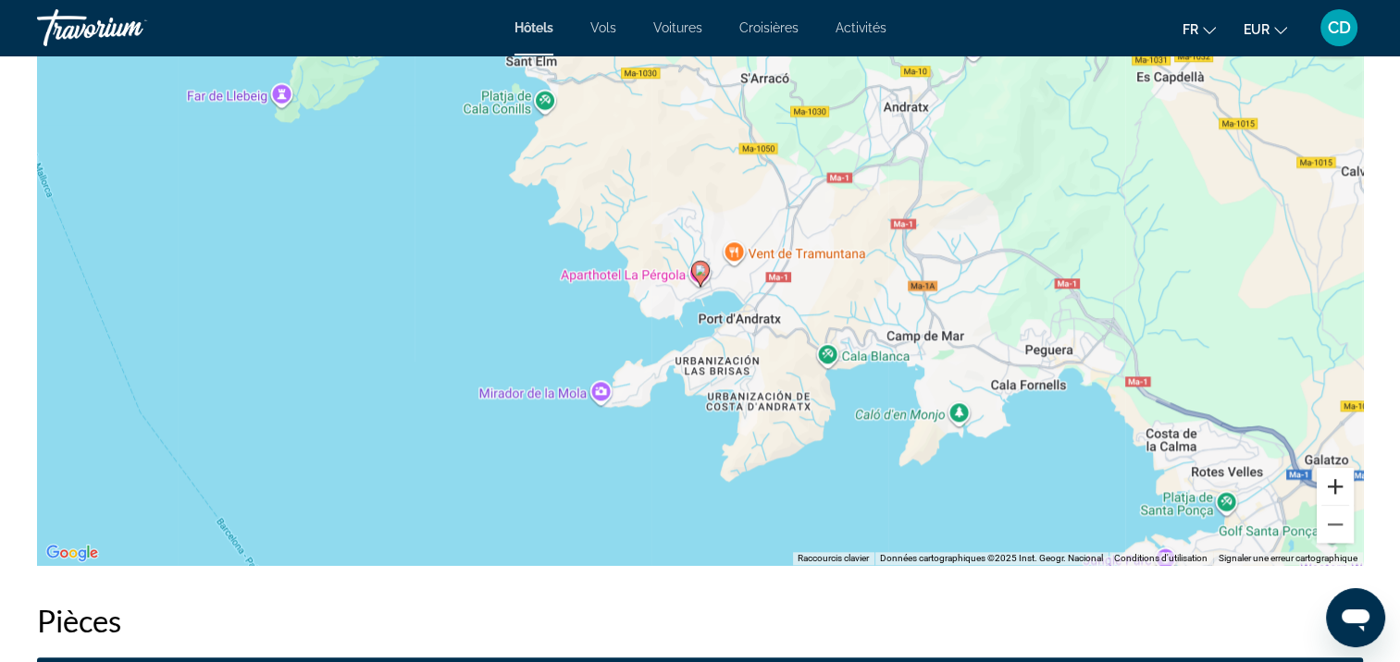
click at [1333, 488] on button "Zoom avant" at bounding box center [1335, 486] width 37 height 37
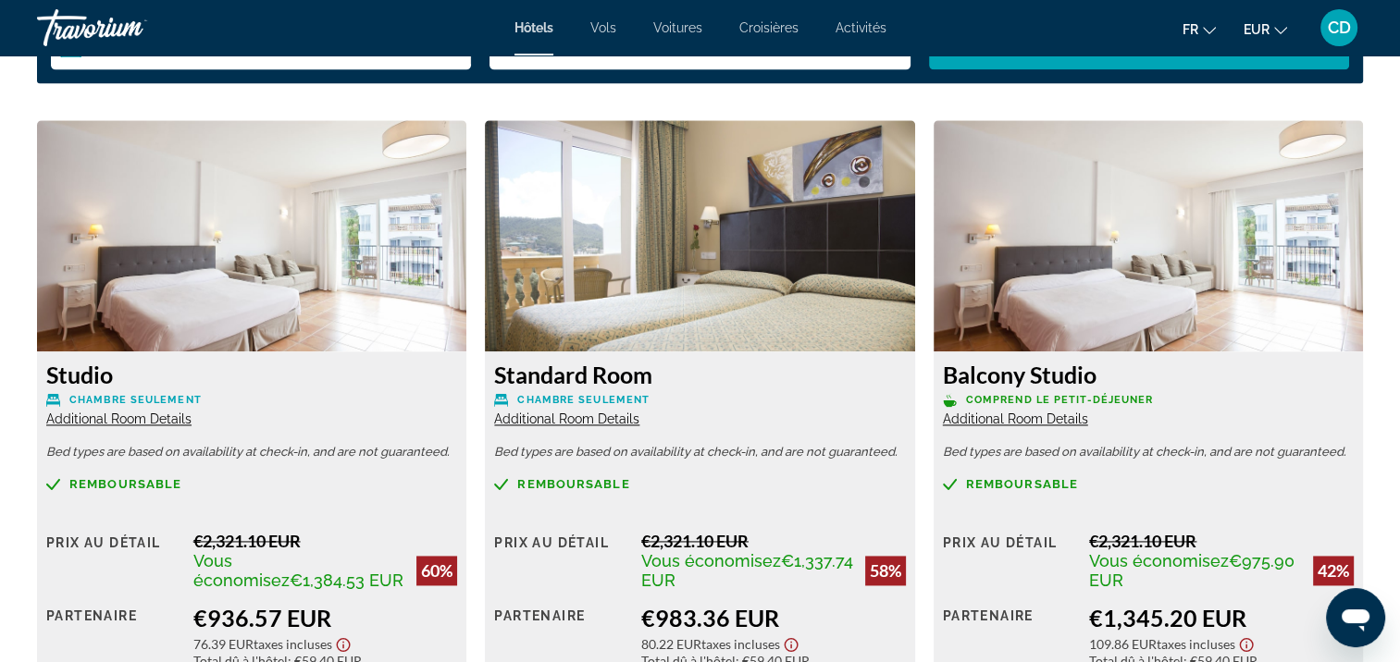
scroll to position [2591, 0]
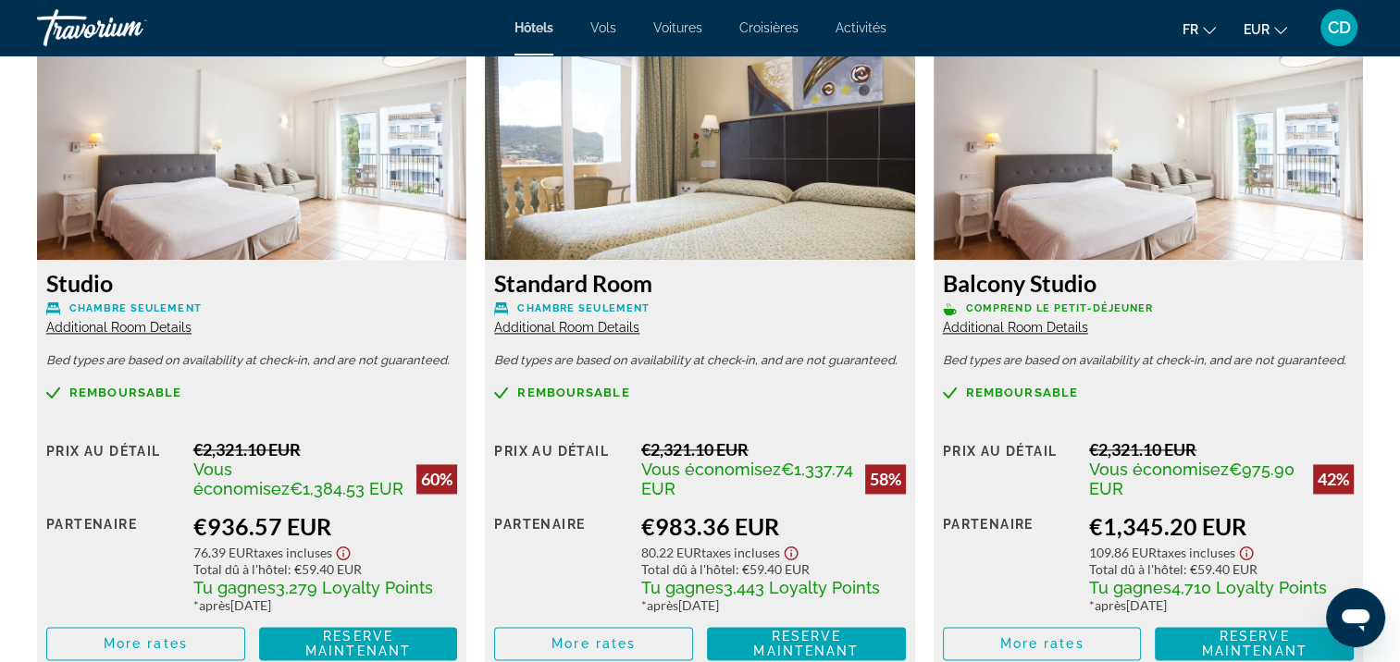
click at [117, 330] on span "Additional Room Details" at bounding box center [118, 327] width 145 height 15
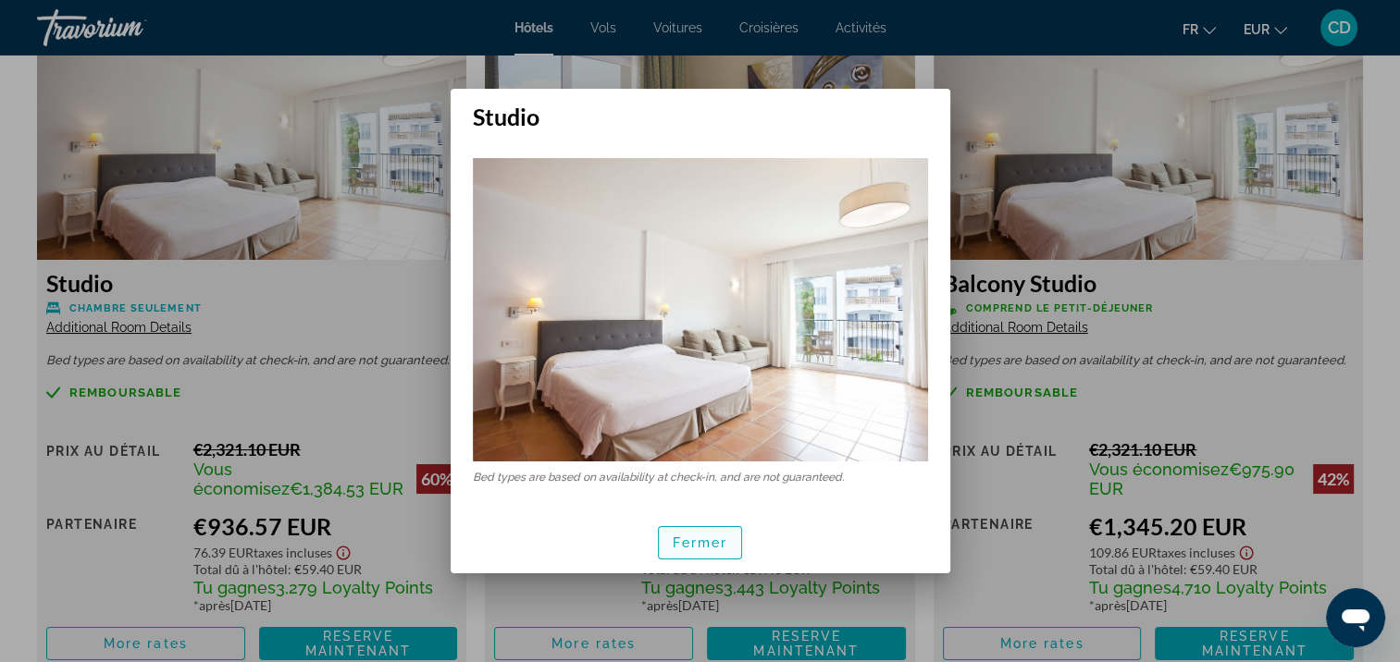
click at [719, 540] on span "Fermer" at bounding box center [701, 543] width 56 height 15
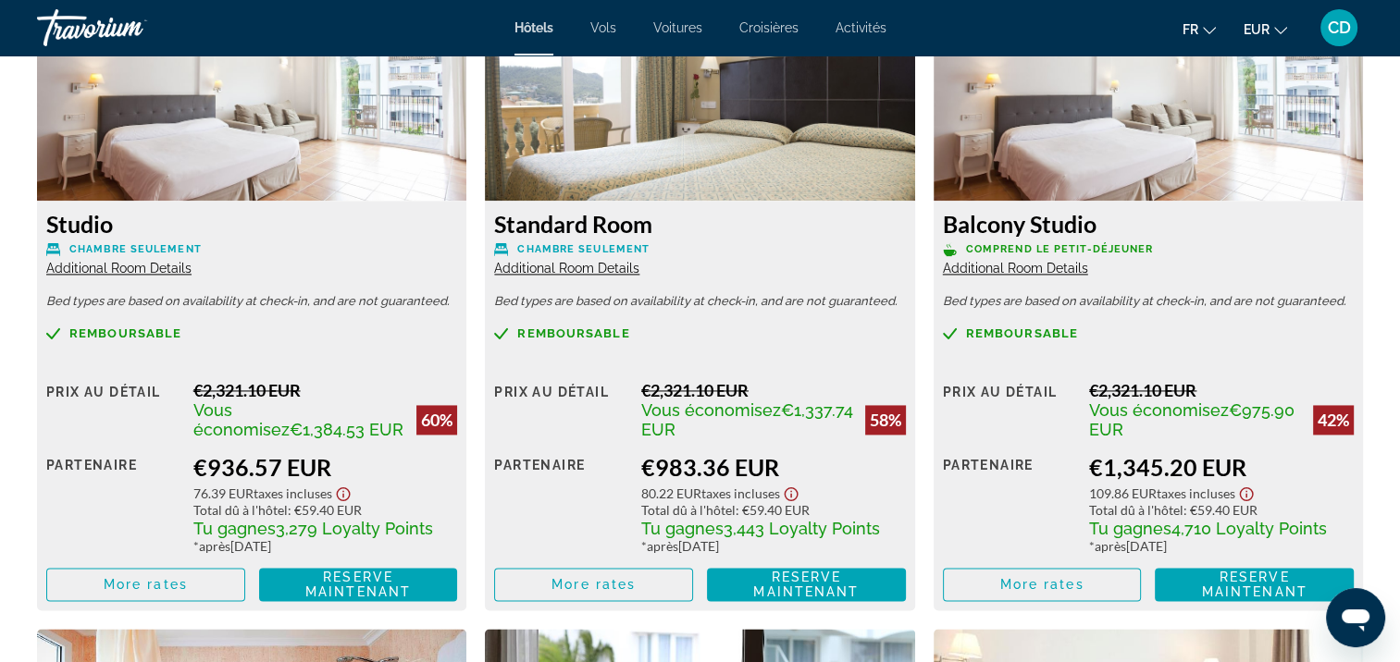
scroll to position [2683, 0]
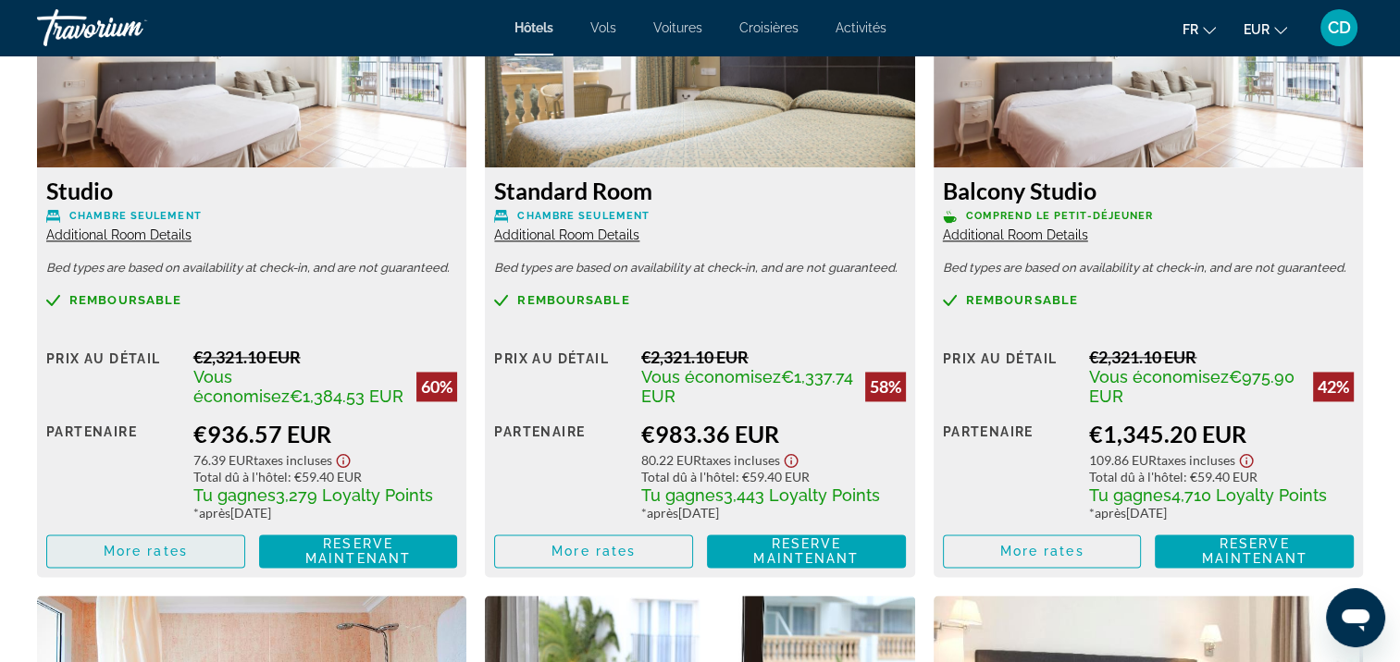
click at [142, 553] on span "More rates" at bounding box center [146, 551] width 84 height 15
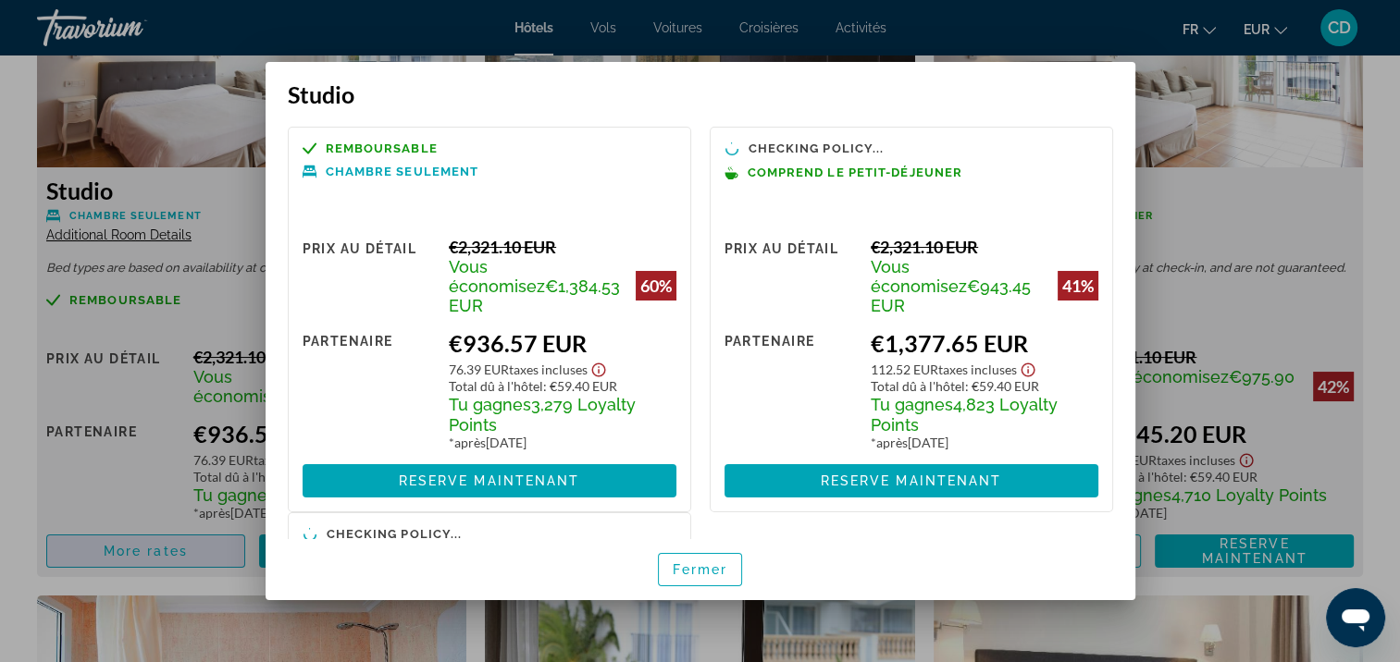
scroll to position [0, 0]
click at [180, 310] on div at bounding box center [700, 331] width 1400 height 662
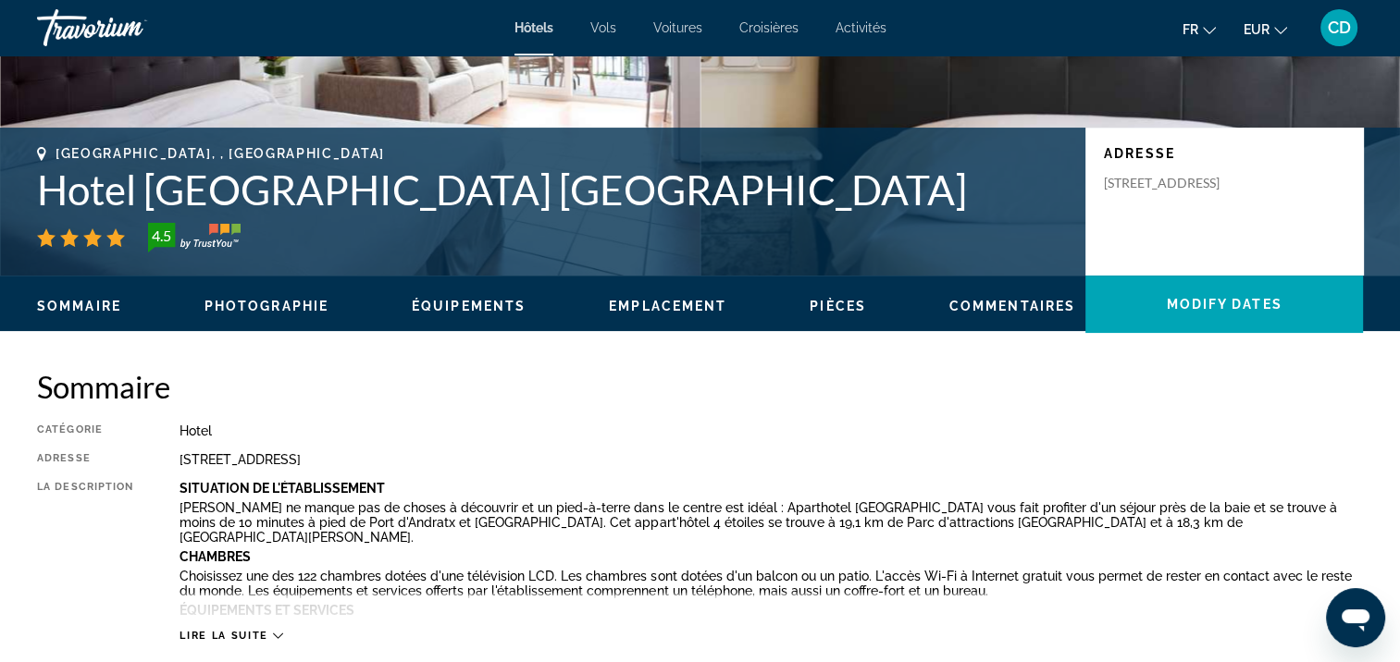
scroll to position [370, 0]
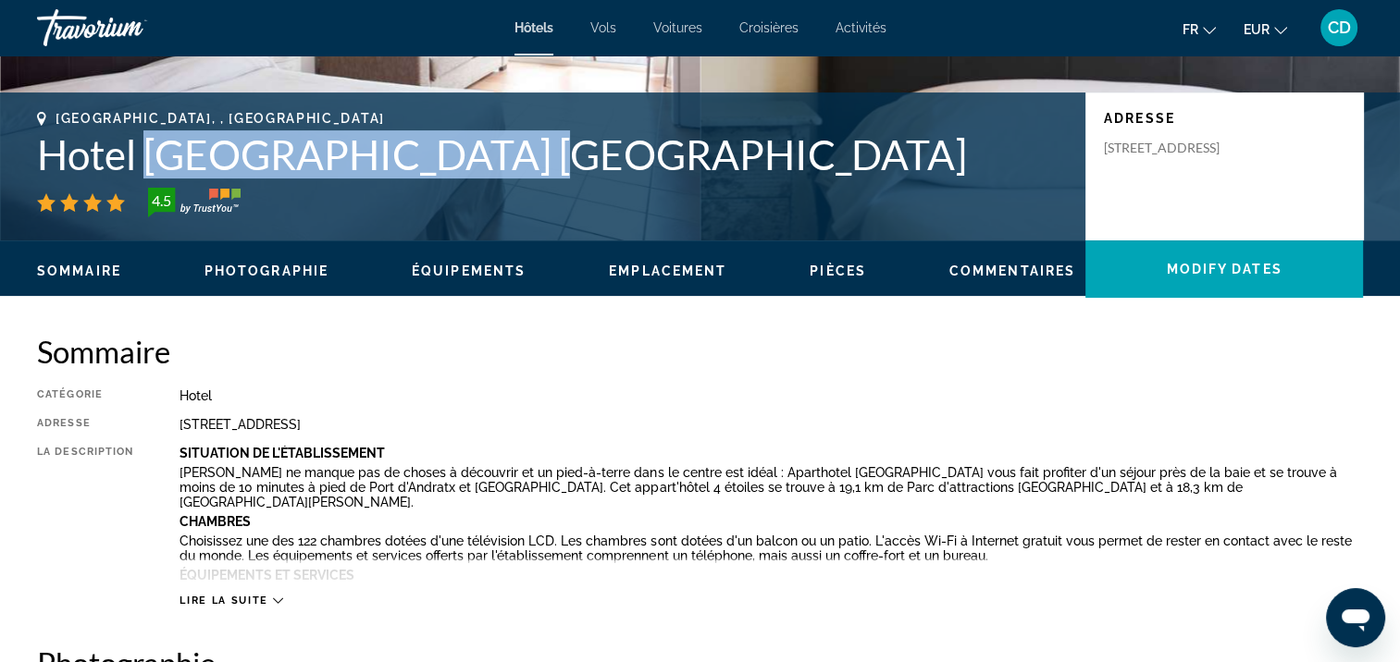
drag, startPoint x: 143, startPoint y: 152, endPoint x: 529, endPoint y: 167, distance: 386.1
click at [529, 167] on h1 "Hotel [GEOGRAPHIC_DATA] [GEOGRAPHIC_DATA]" at bounding box center [552, 154] width 1030 height 48
copy h1 "La Pergola Mallorca"
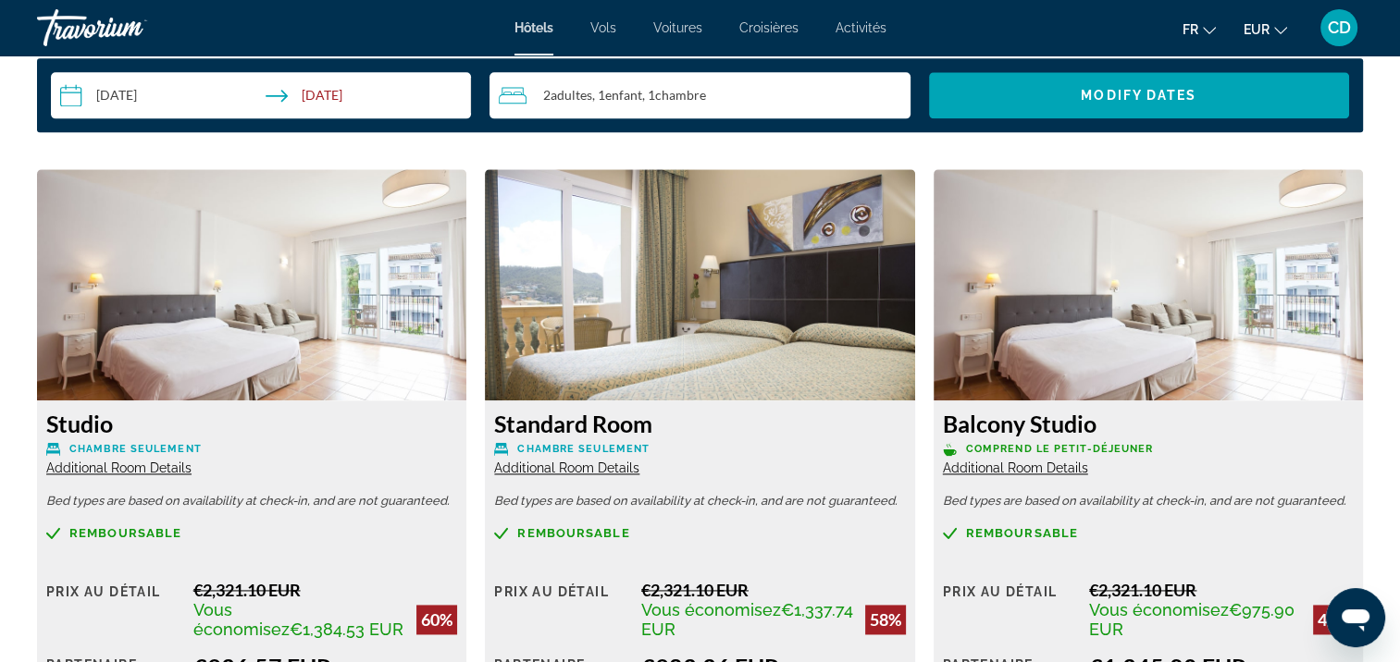
scroll to position [2221, 0]
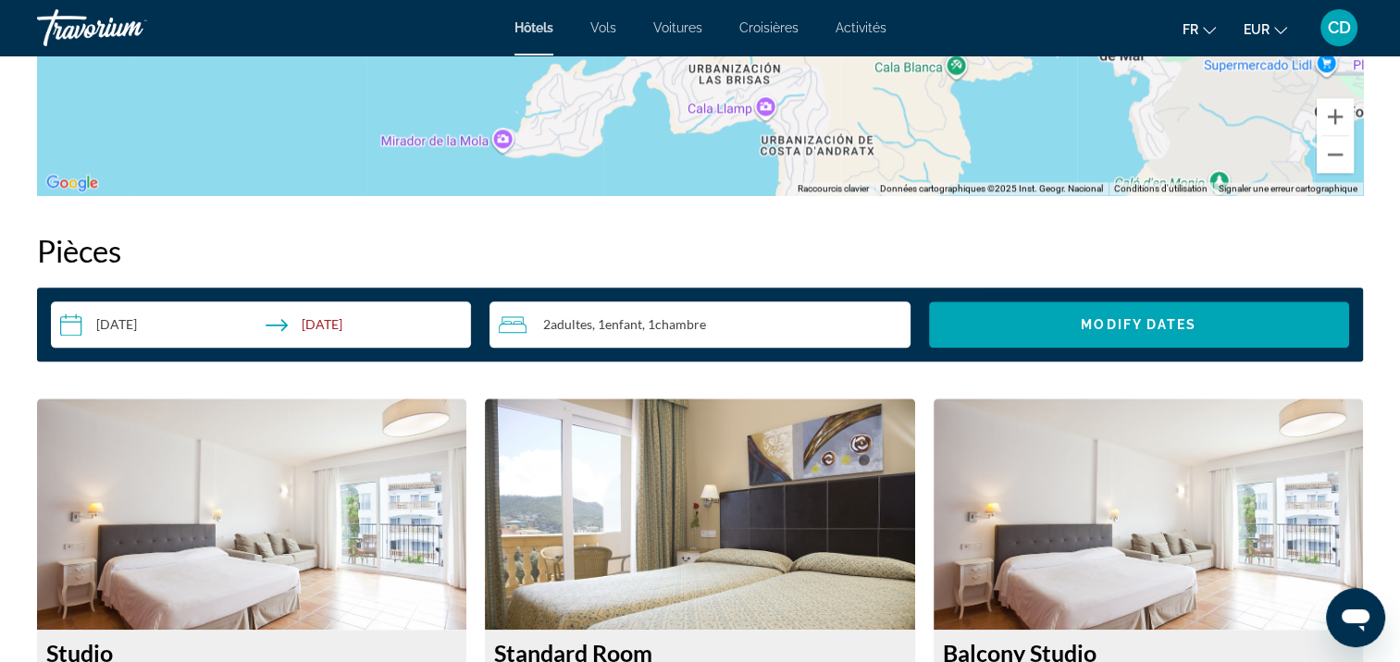
click at [129, 324] on input "**********" at bounding box center [264, 328] width 427 height 52
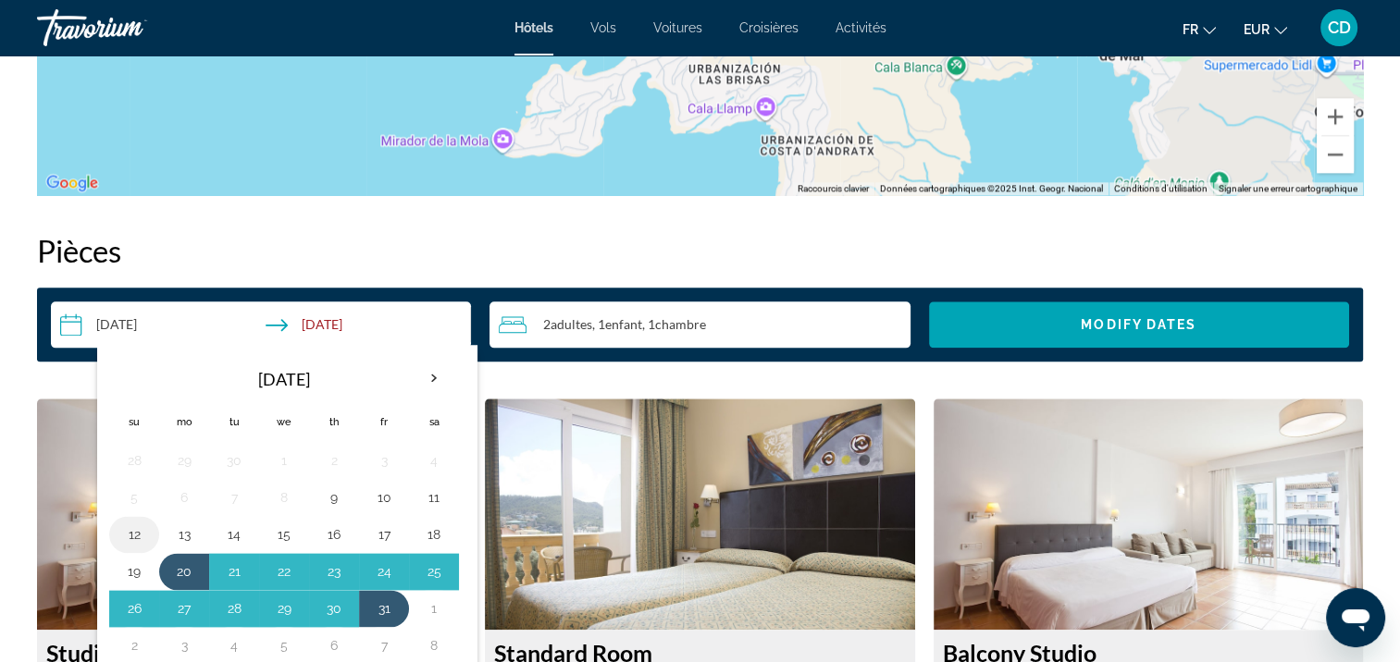
click at [137, 540] on button "12" at bounding box center [134, 535] width 30 height 26
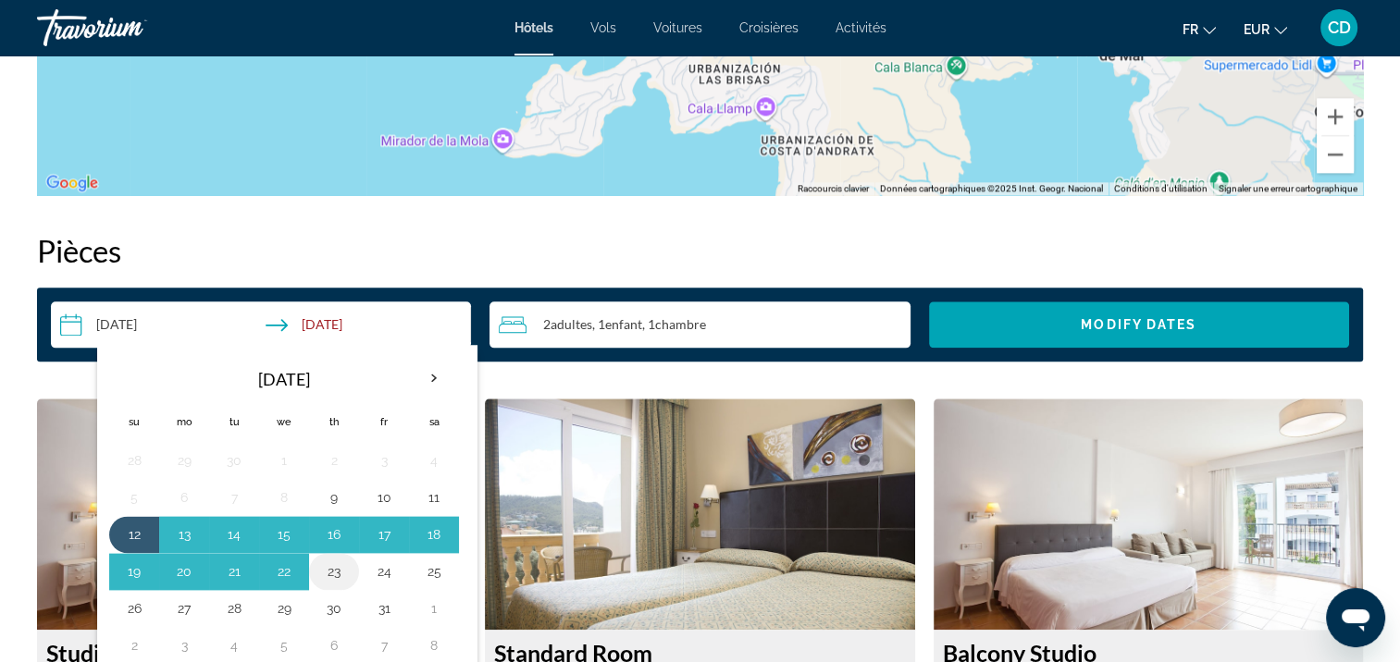
click at [336, 563] on button "23" at bounding box center [334, 572] width 30 height 26
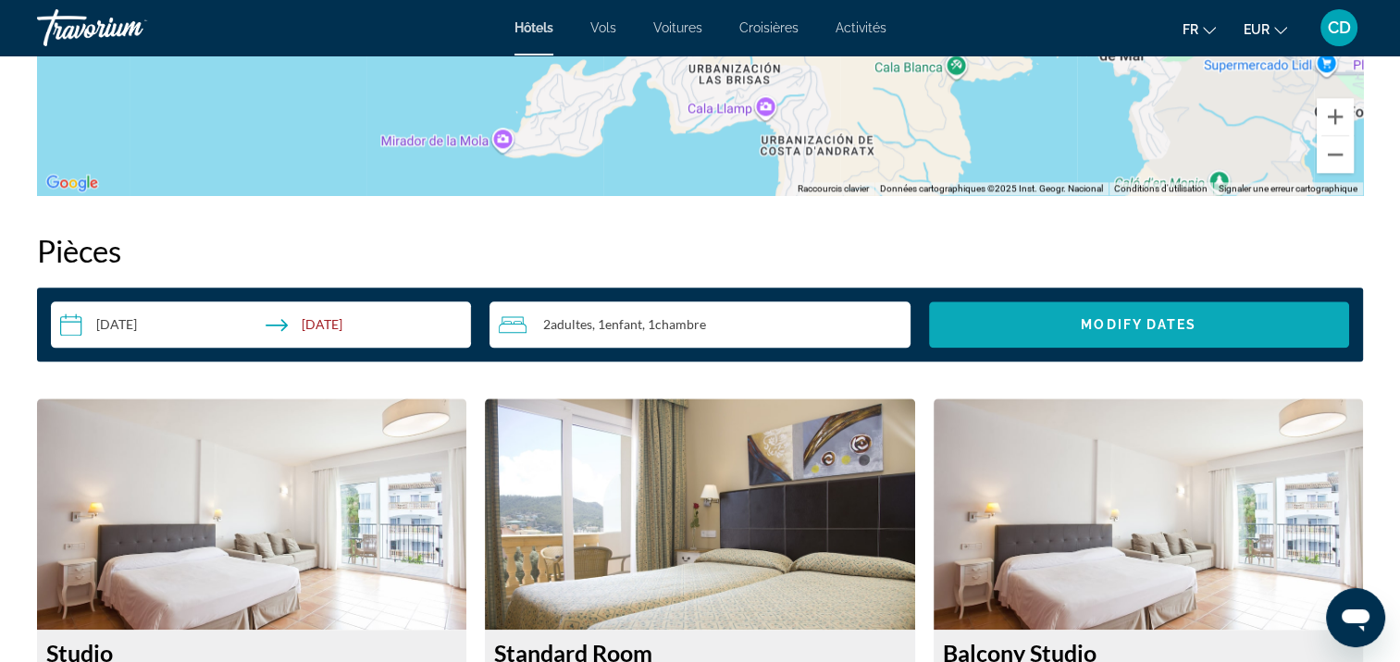
click at [1096, 318] on span "Modify Dates" at bounding box center [1139, 324] width 116 height 15
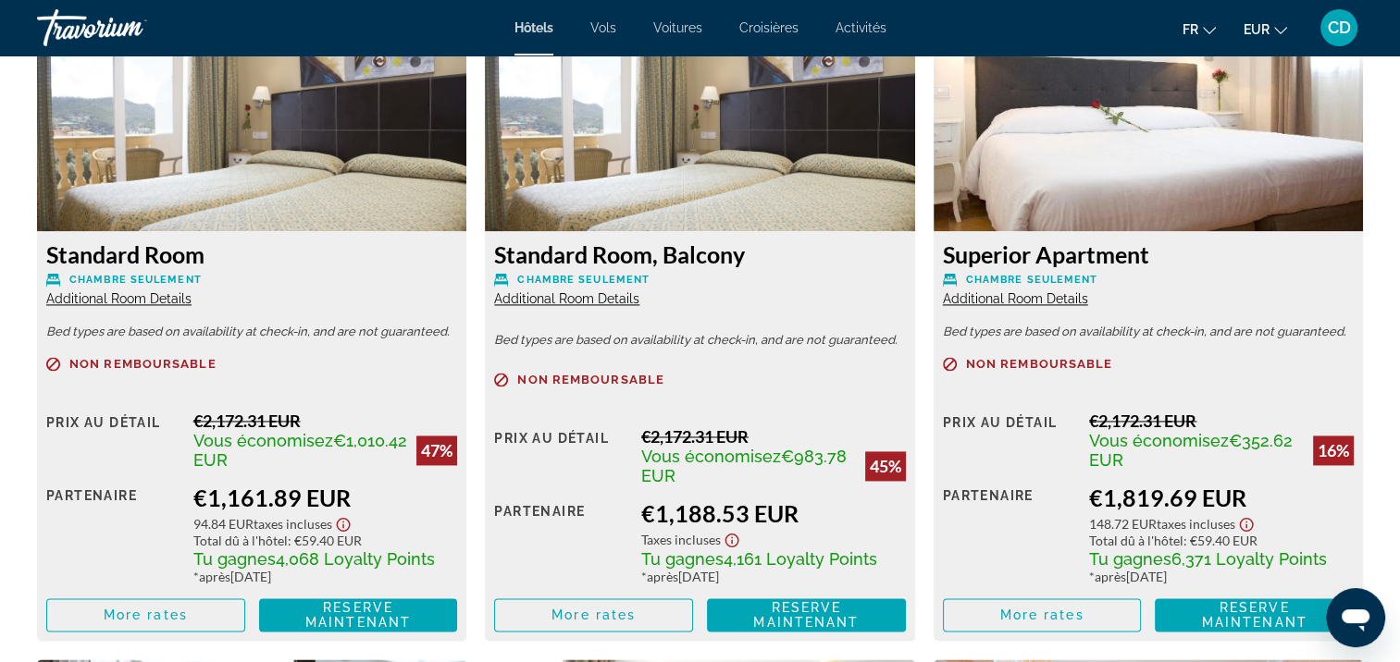
scroll to position [2712, 0]
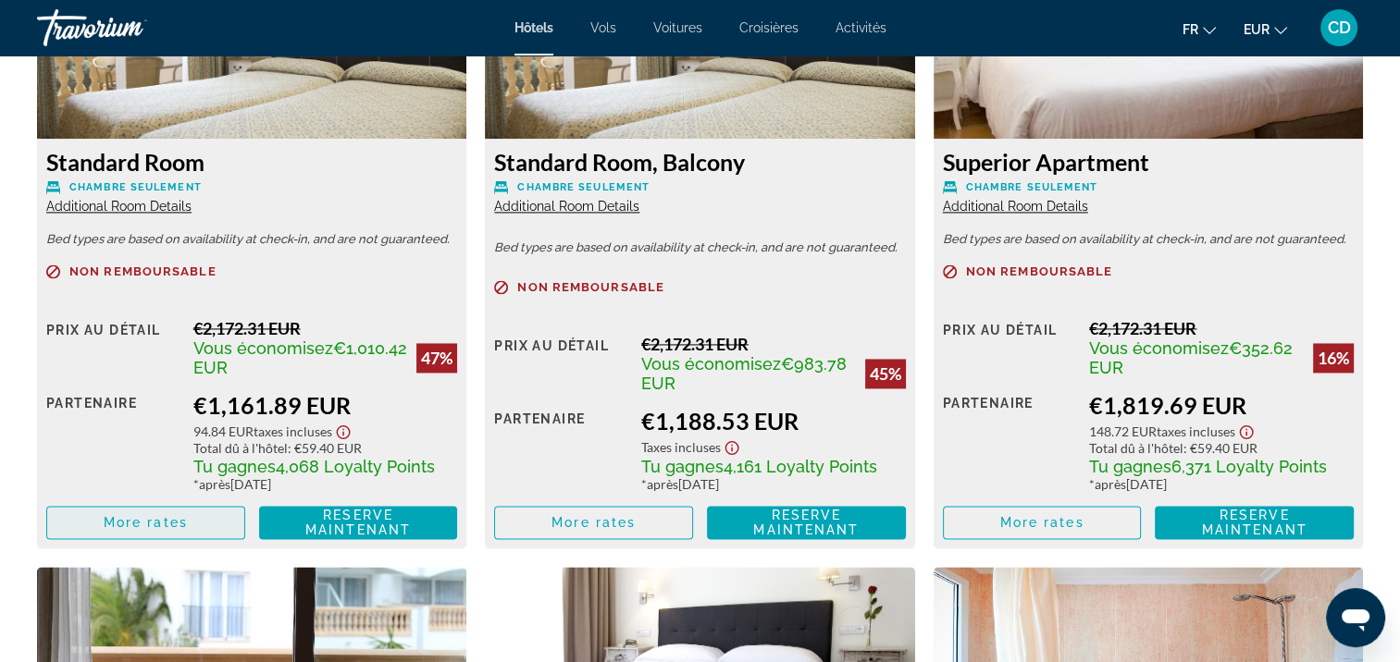
click at [143, 522] on span "More rates" at bounding box center [146, 522] width 84 height 15
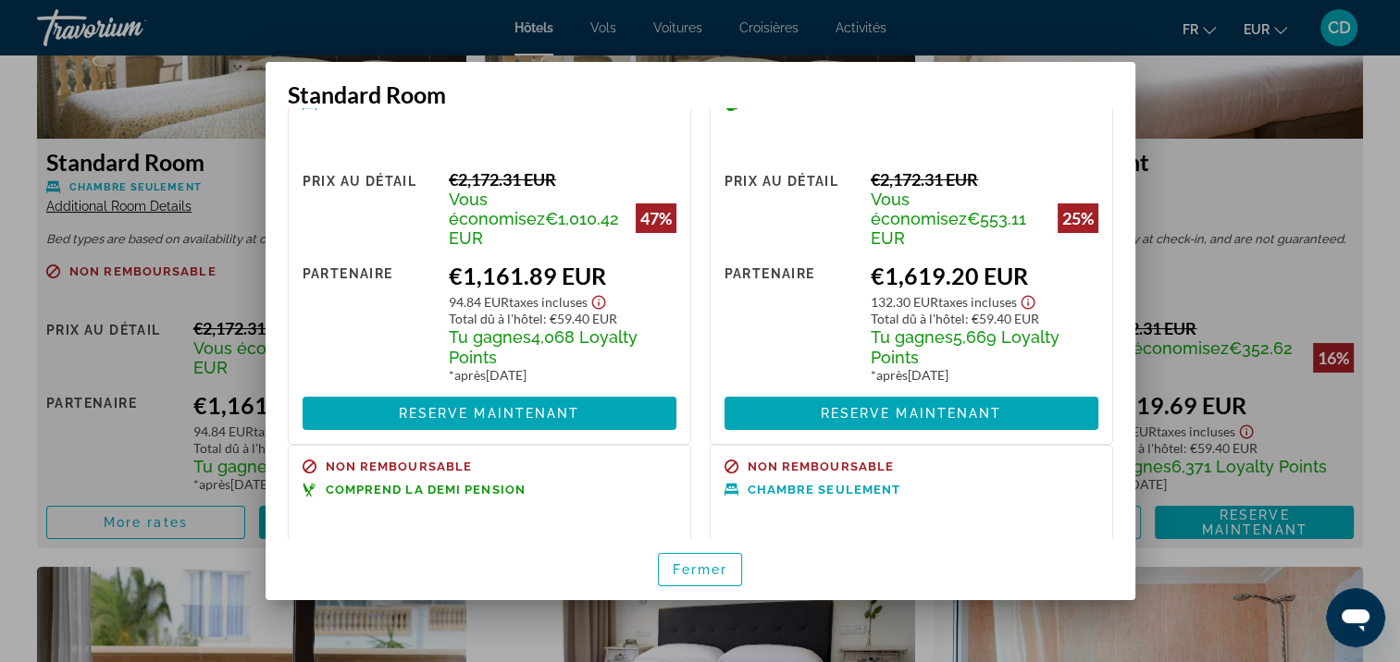
scroll to position [0, 0]
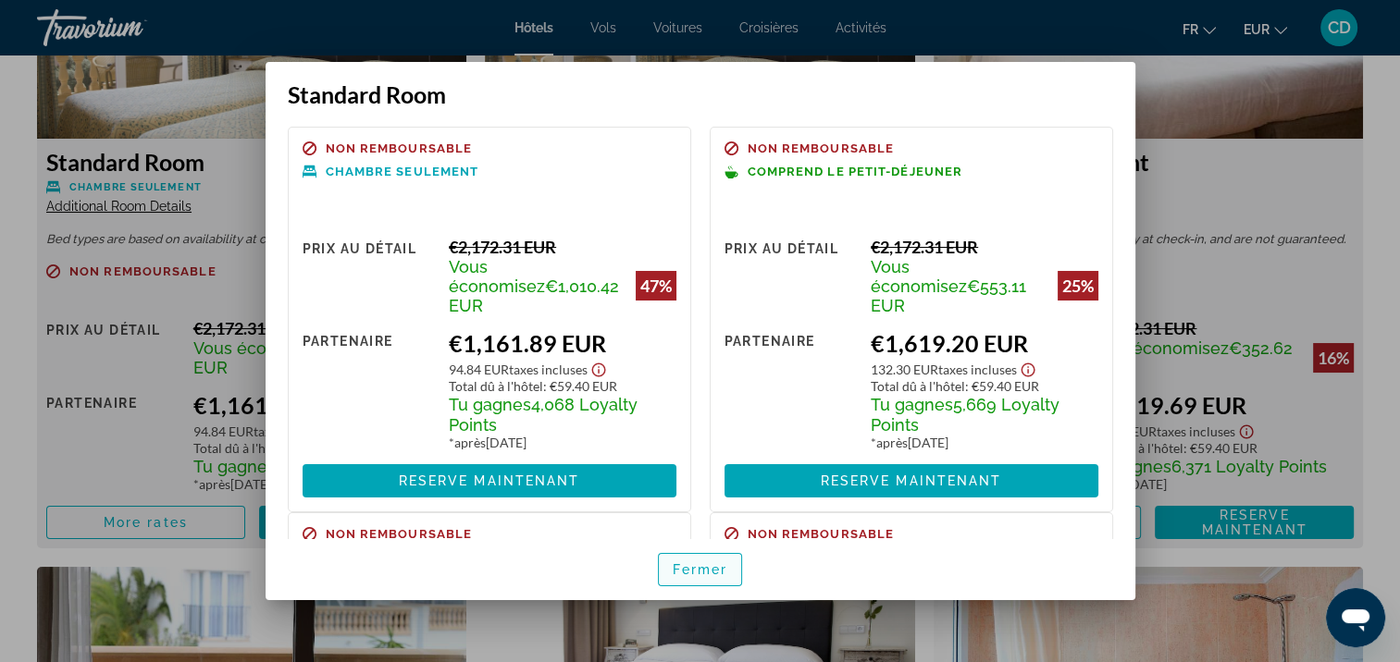
click at [710, 572] on span "Fermer" at bounding box center [701, 570] width 56 height 15
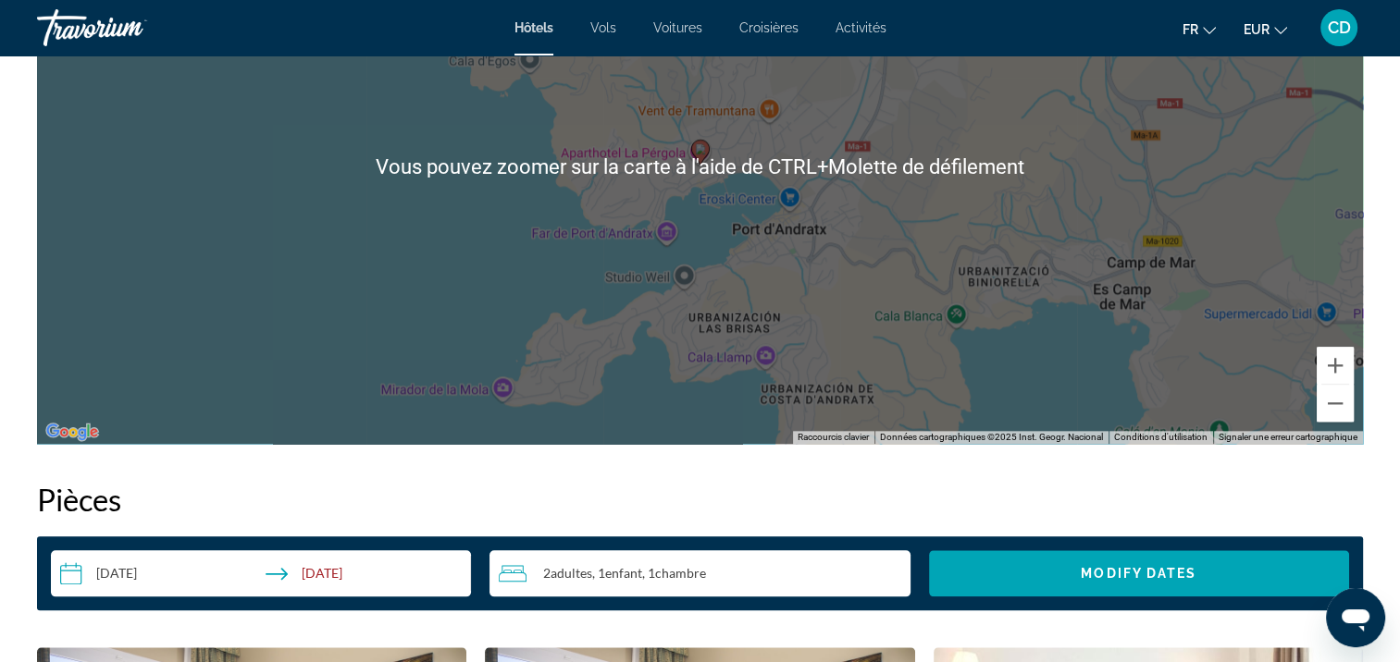
scroll to position [2157, 0]
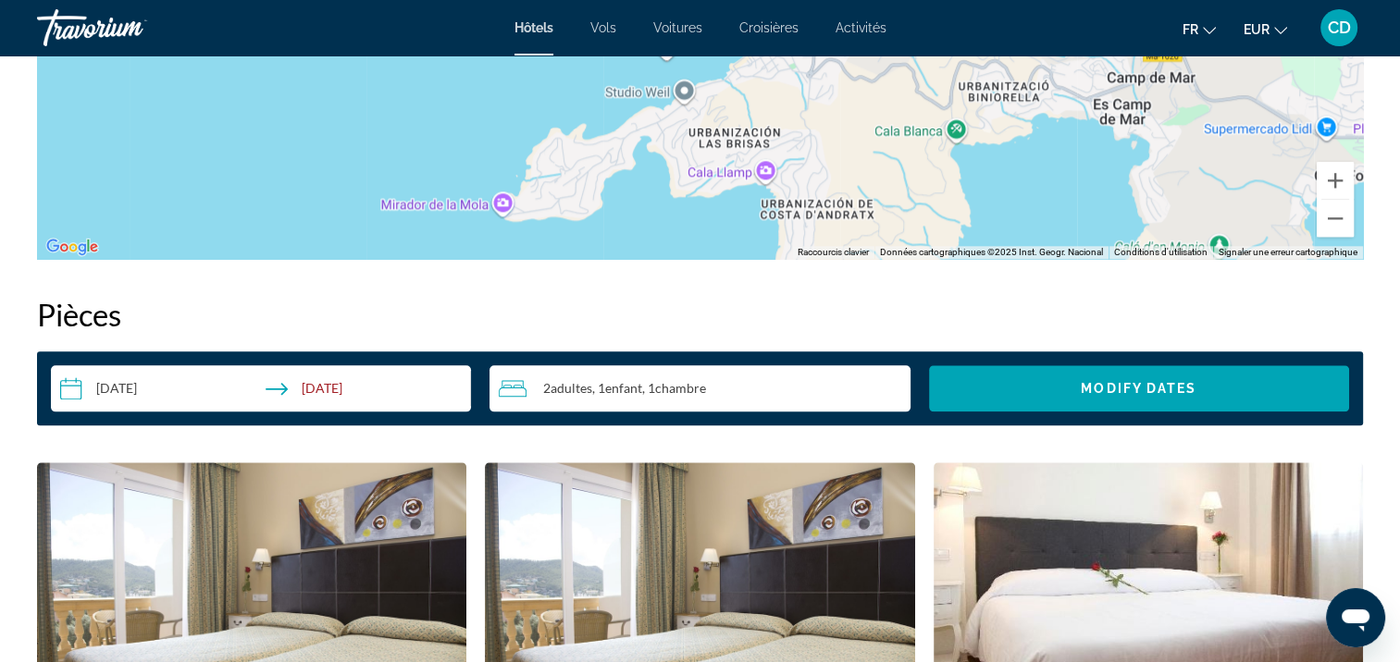
click at [147, 387] on input "**********" at bounding box center [264, 391] width 427 height 52
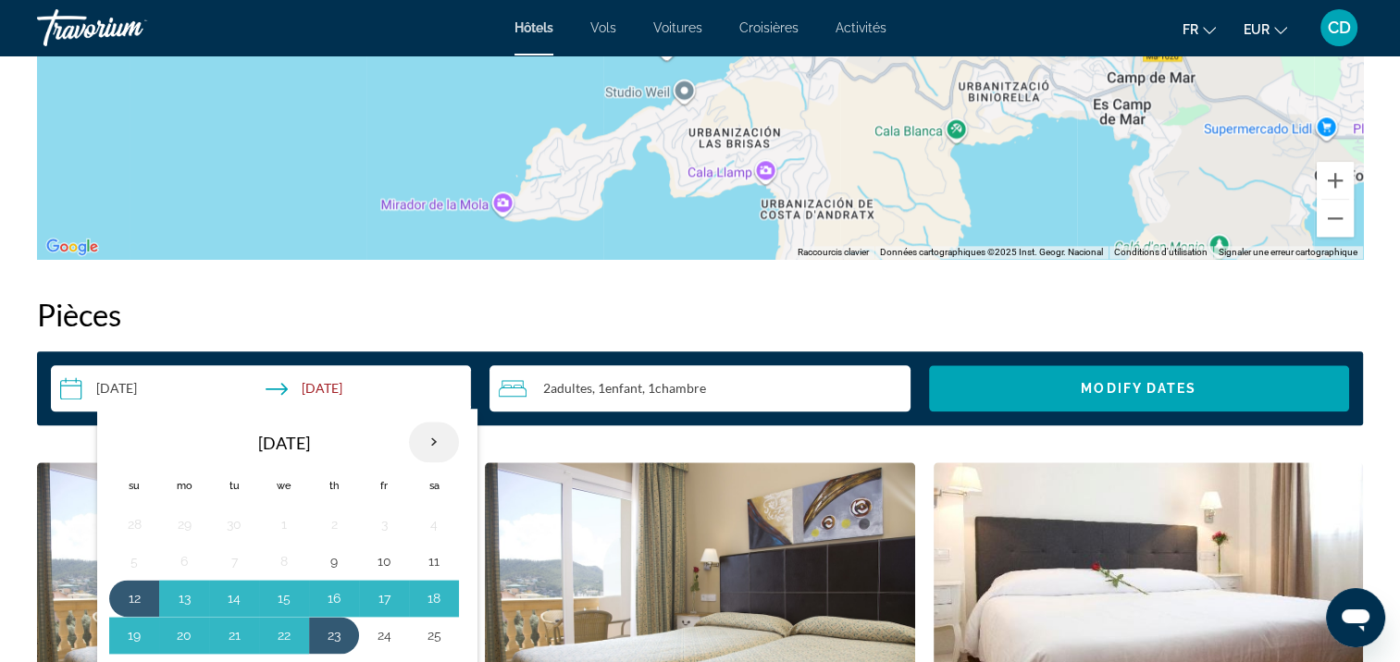
click at [433, 440] on th "Next month" at bounding box center [434, 442] width 50 height 41
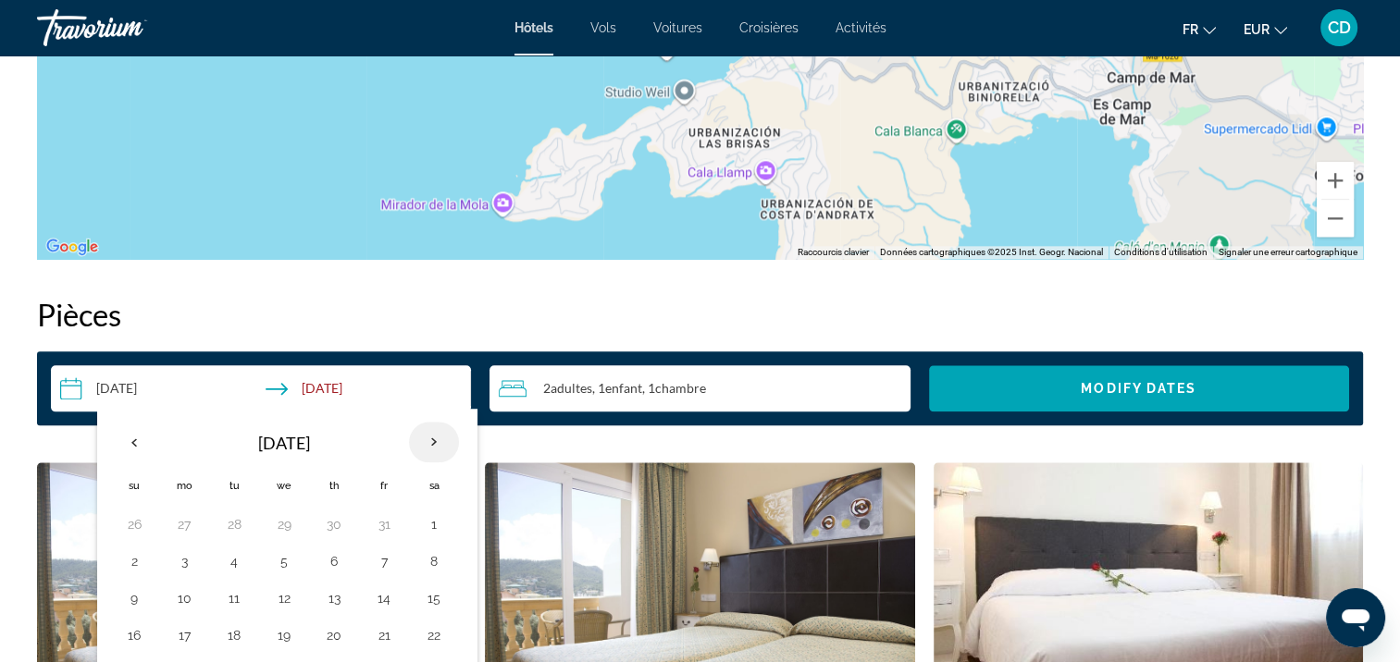
click at [433, 440] on th "Next month" at bounding box center [434, 442] width 50 height 41
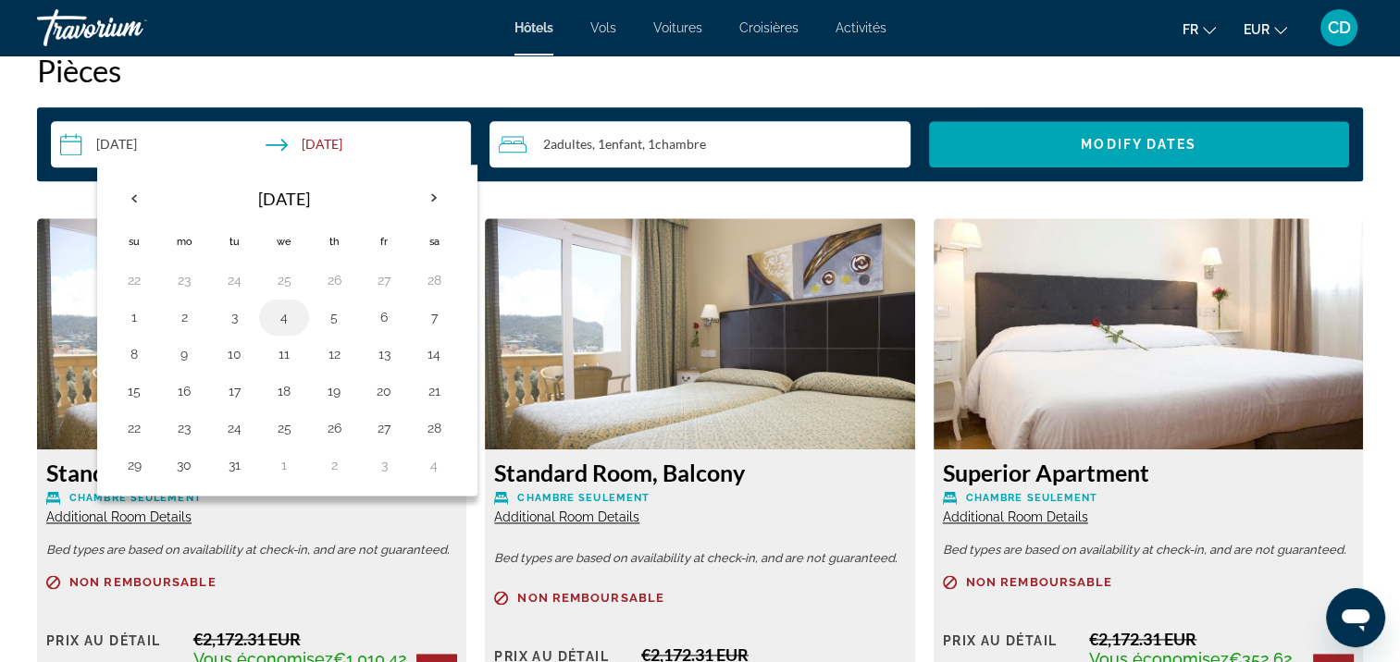
scroll to position [2434, 0]
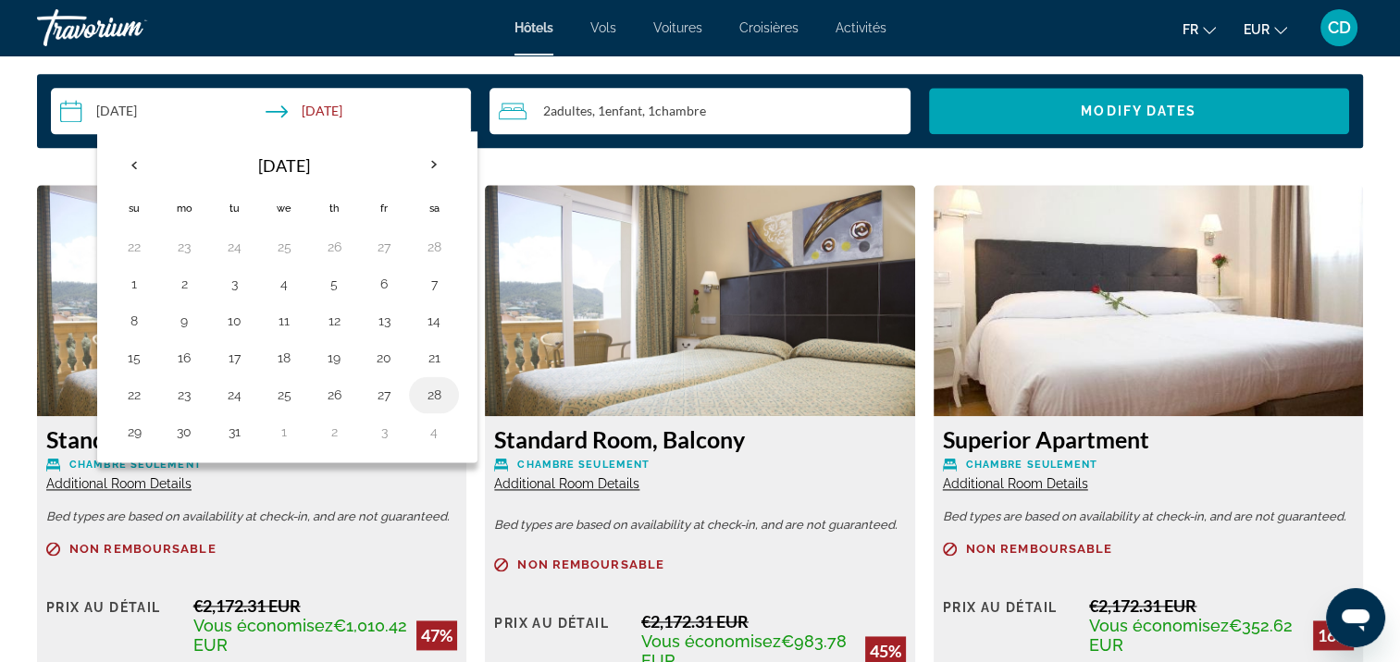
click at [427, 389] on button "28" at bounding box center [434, 395] width 30 height 26
click at [433, 165] on th "Next month" at bounding box center [434, 164] width 50 height 41
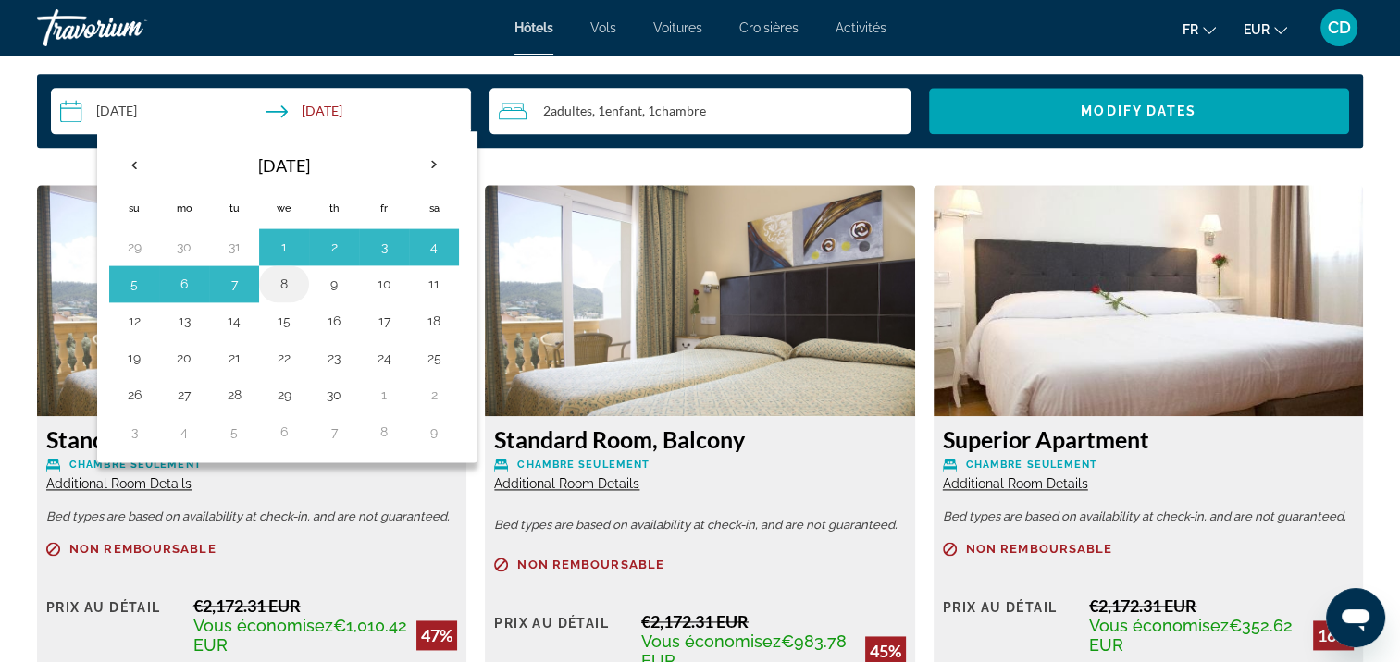
click at [290, 282] on button "8" at bounding box center [284, 284] width 30 height 26
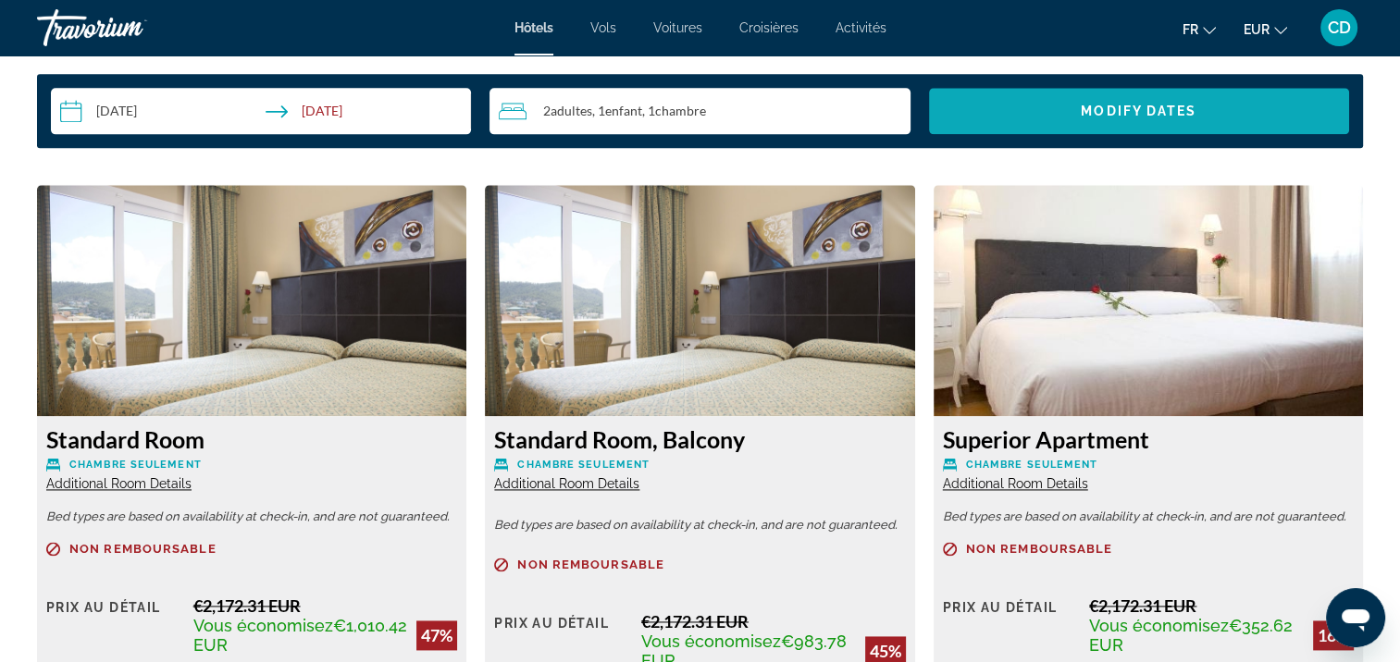
click at [1081, 105] on span "Modify Dates" at bounding box center [1139, 111] width 116 height 15
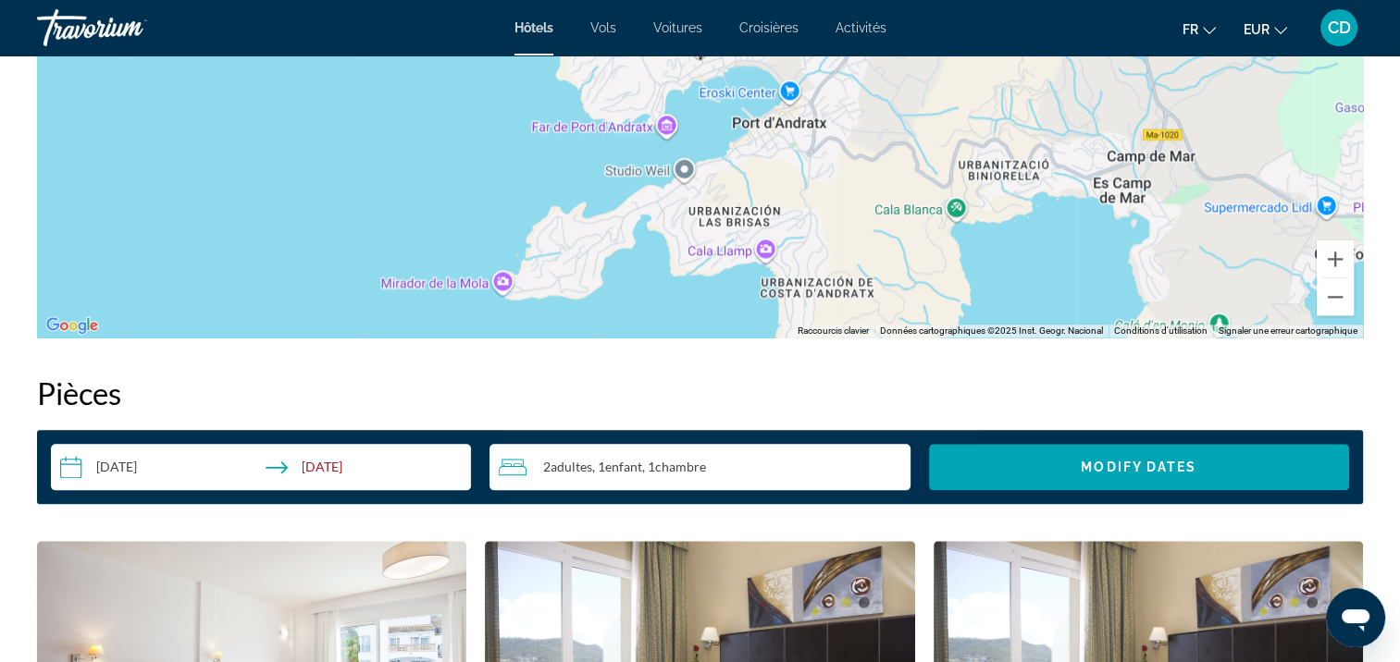
scroll to position [2154, 0]
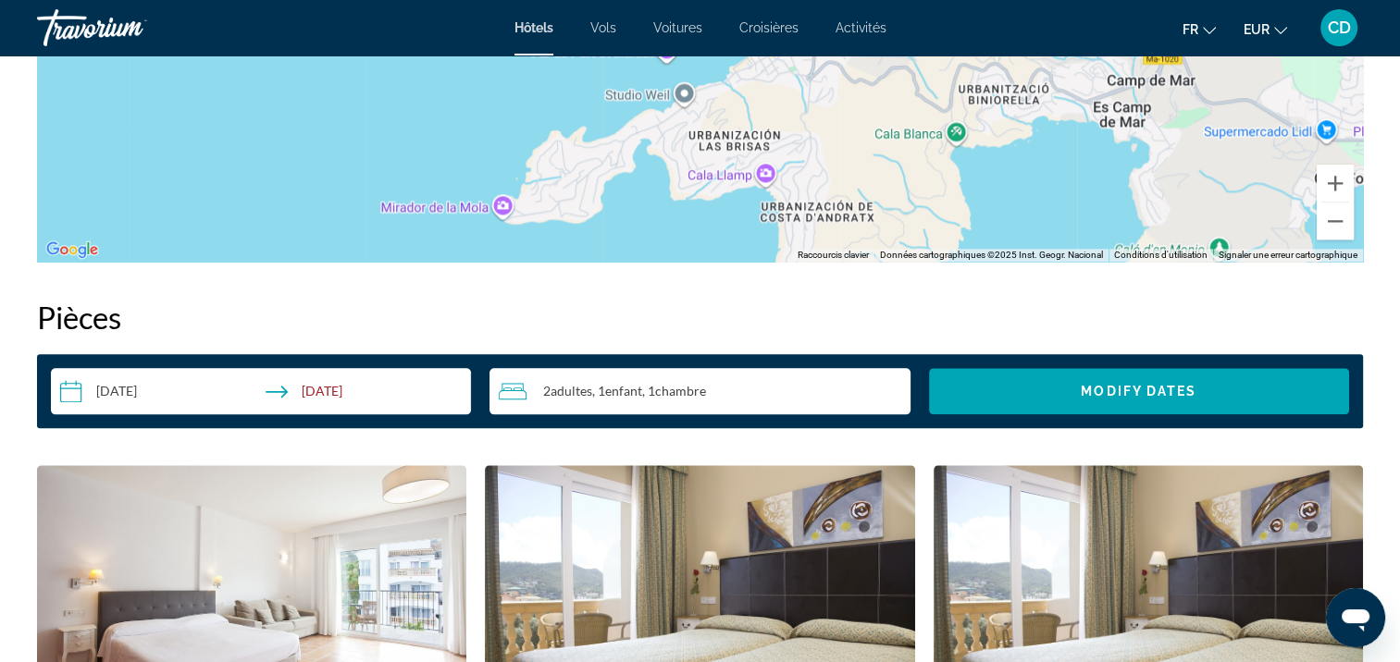
click at [132, 396] on input "**********" at bounding box center [264, 394] width 427 height 52
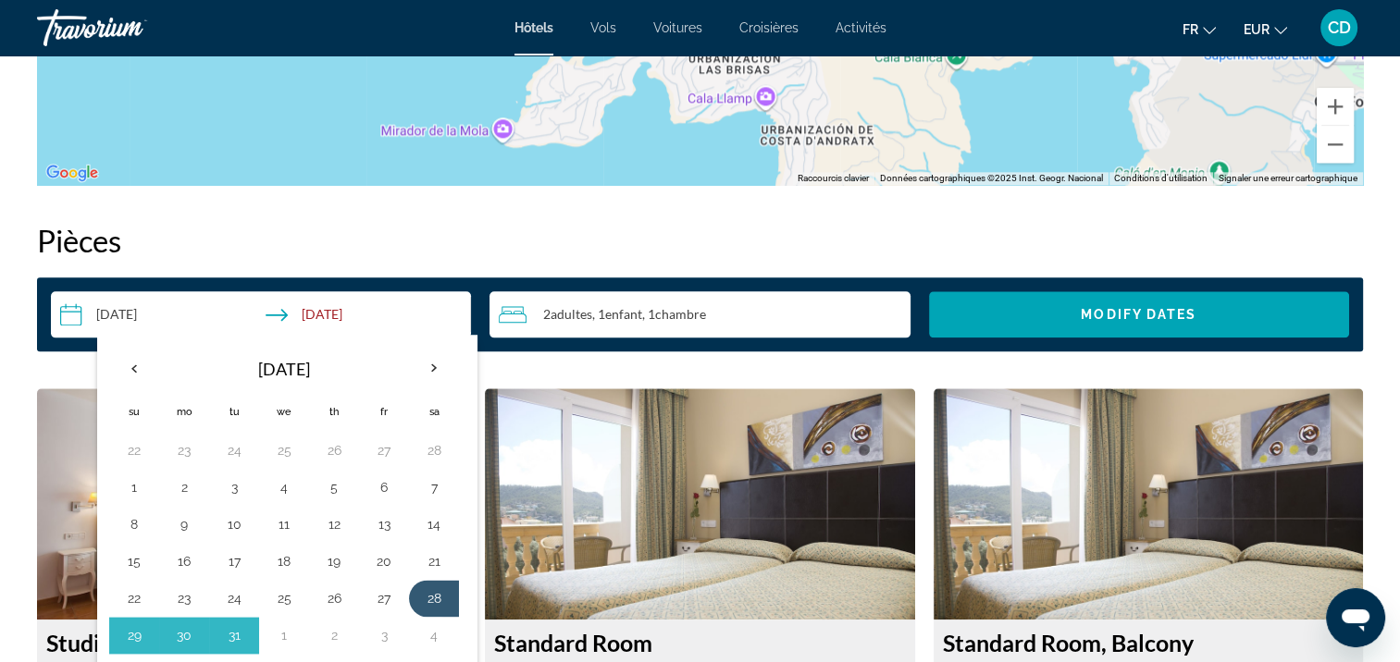
scroll to position [2247, 0]
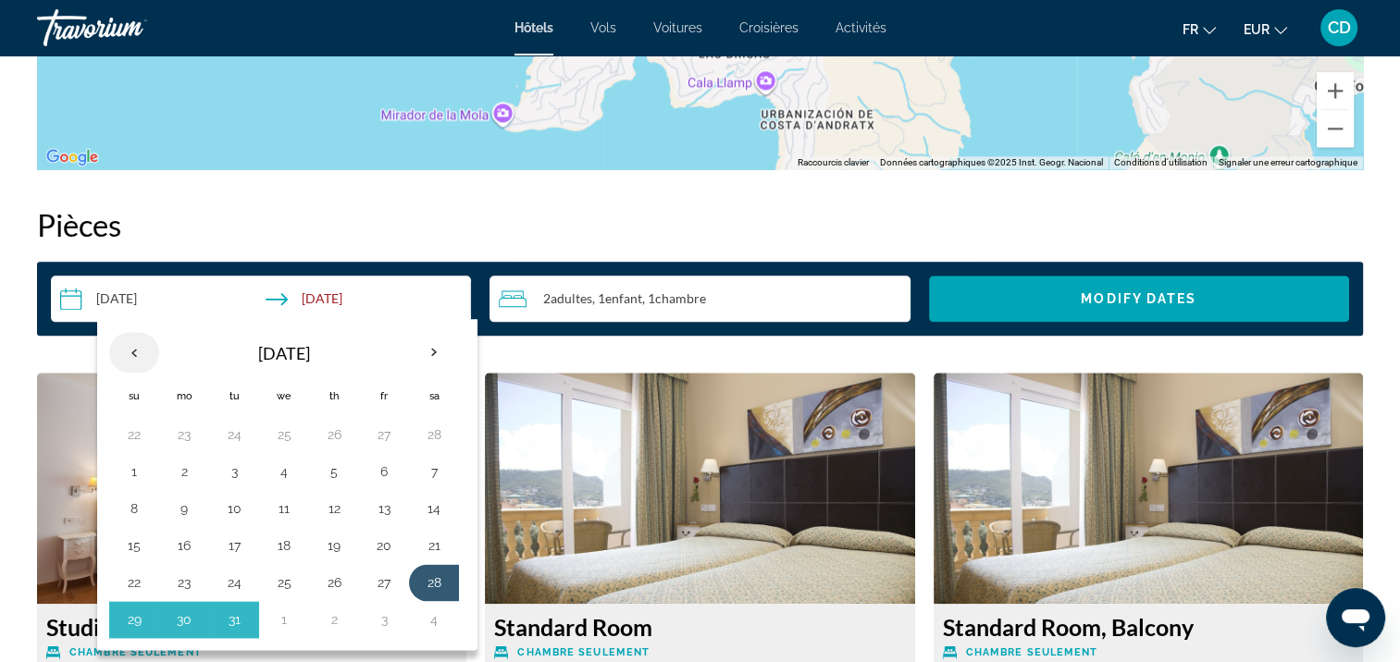
click at [137, 344] on th "Previous month" at bounding box center [134, 352] width 50 height 41
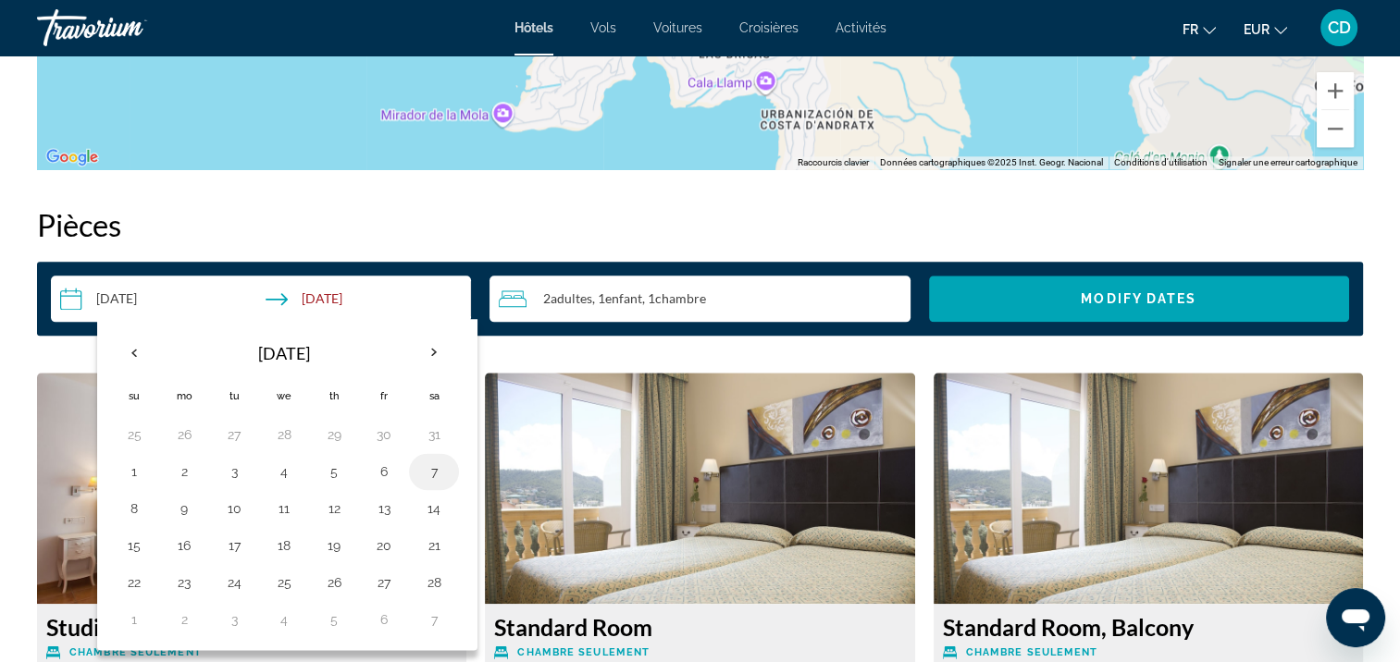
click at [427, 470] on button "7" at bounding box center [434, 472] width 30 height 26
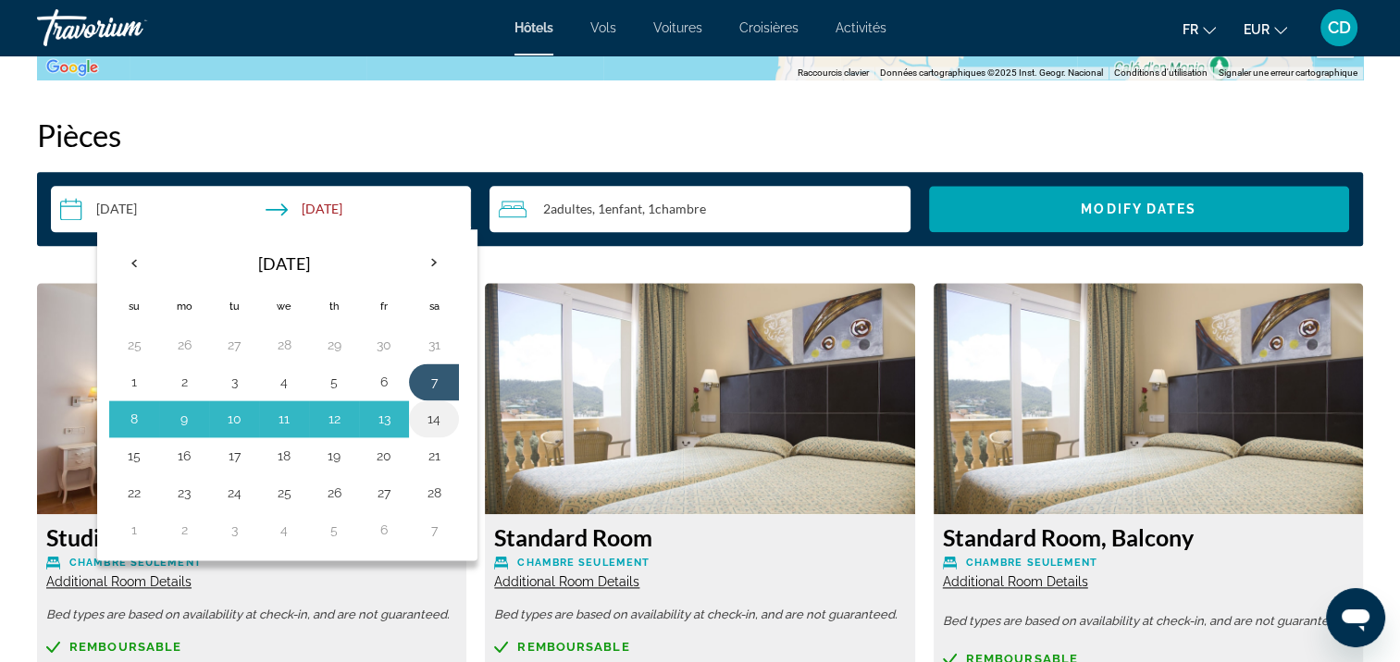
scroll to position [2432, 0]
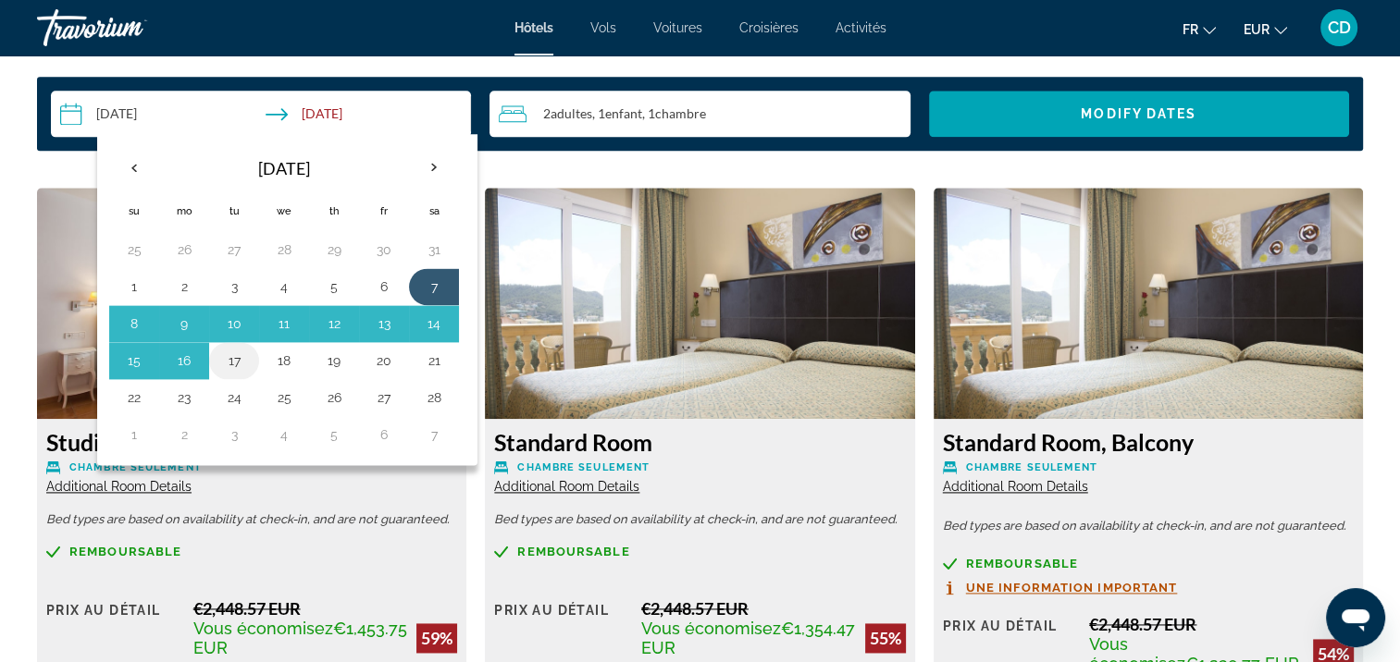
click at [235, 357] on button "17" at bounding box center [234, 361] width 30 height 26
type input "**********"
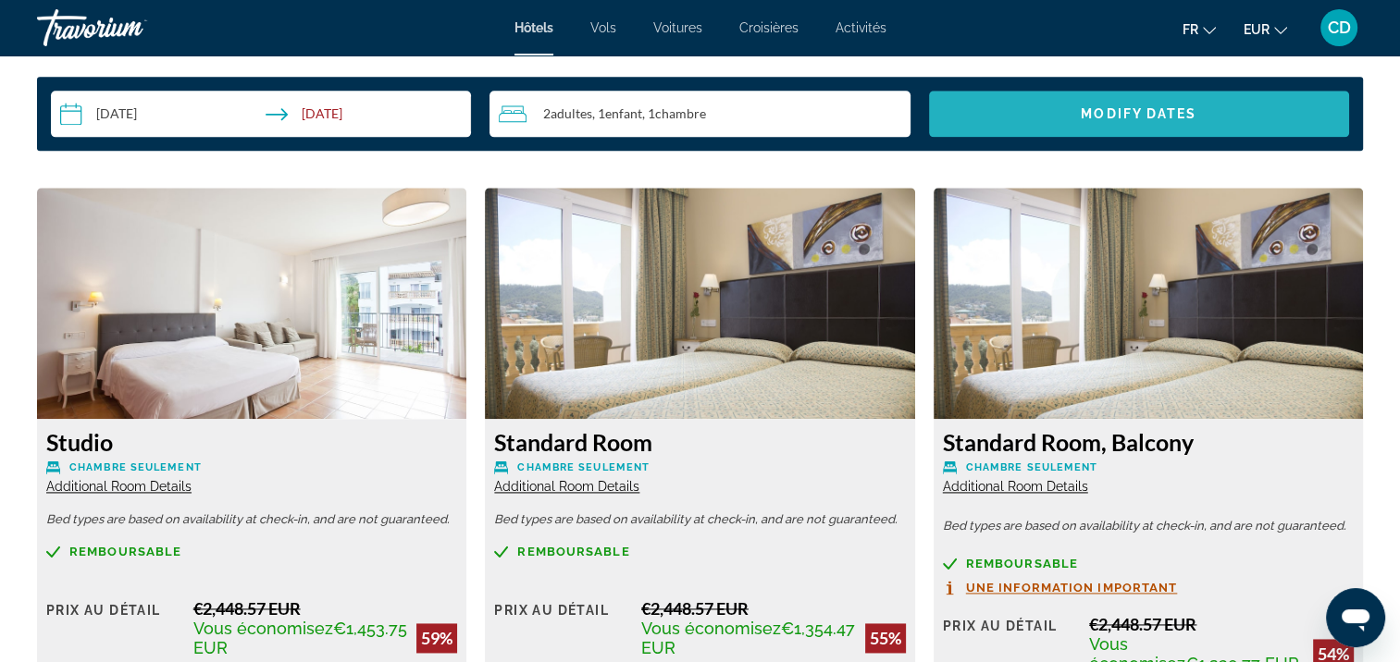
click at [1170, 107] on span "Modify Dates" at bounding box center [1139, 113] width 116 height 15
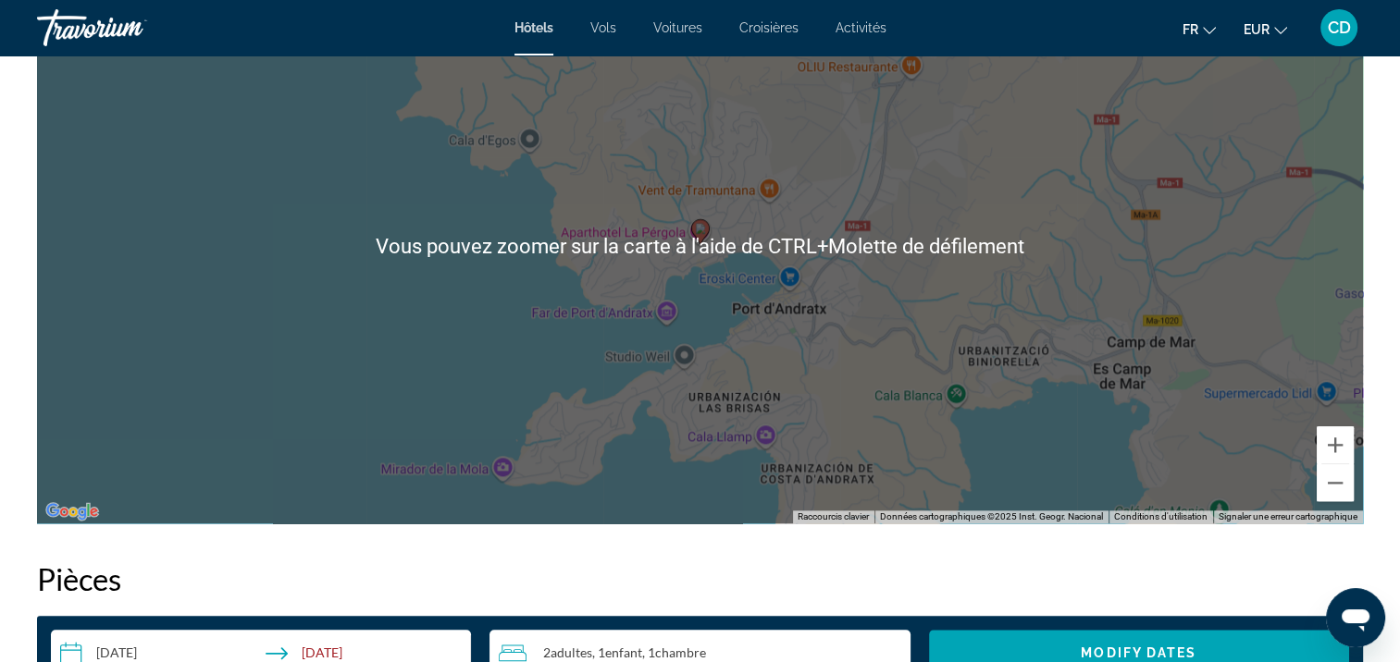
scroll to position [1878, 0]
